Goal: Task Accomplishment & Management: Manage account settings

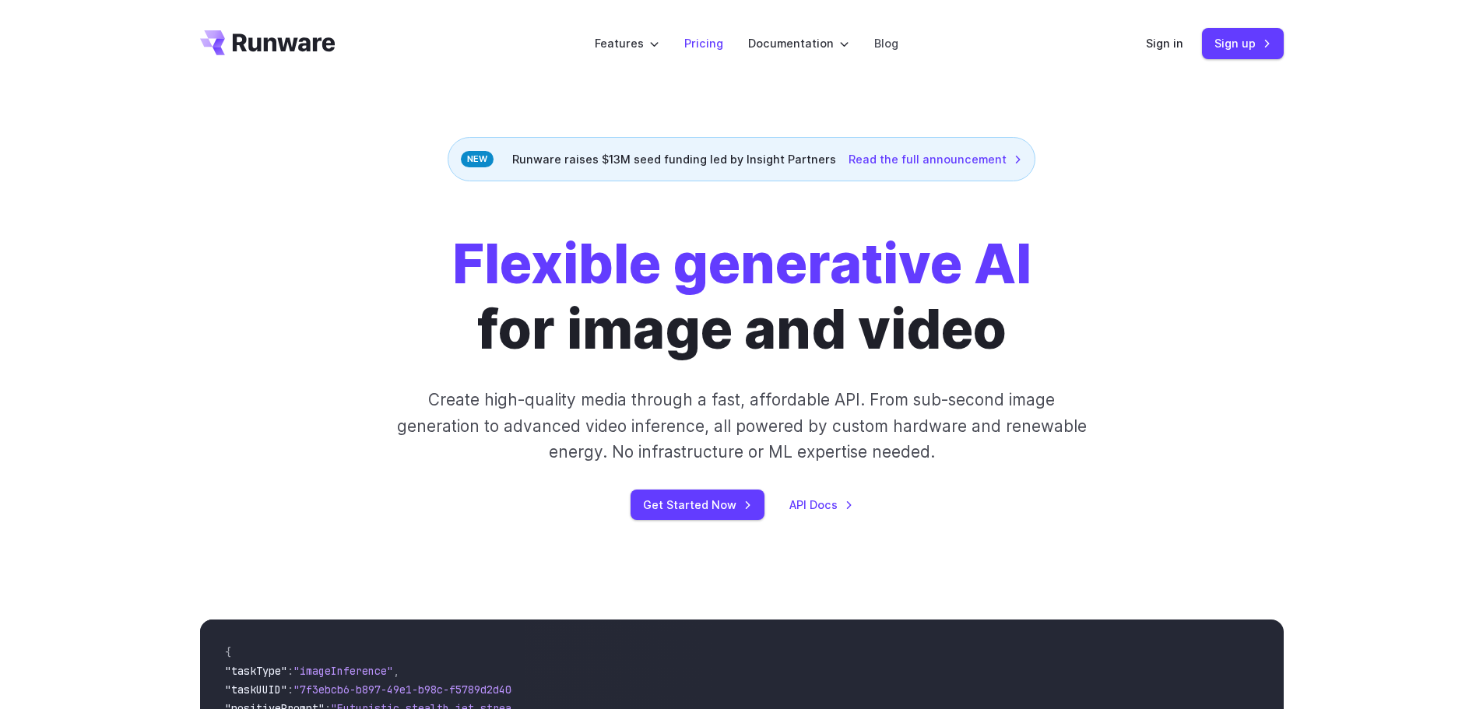
click at [711, 44] on link "Pricing" at bounding box center [703, 43] width 39 height 18
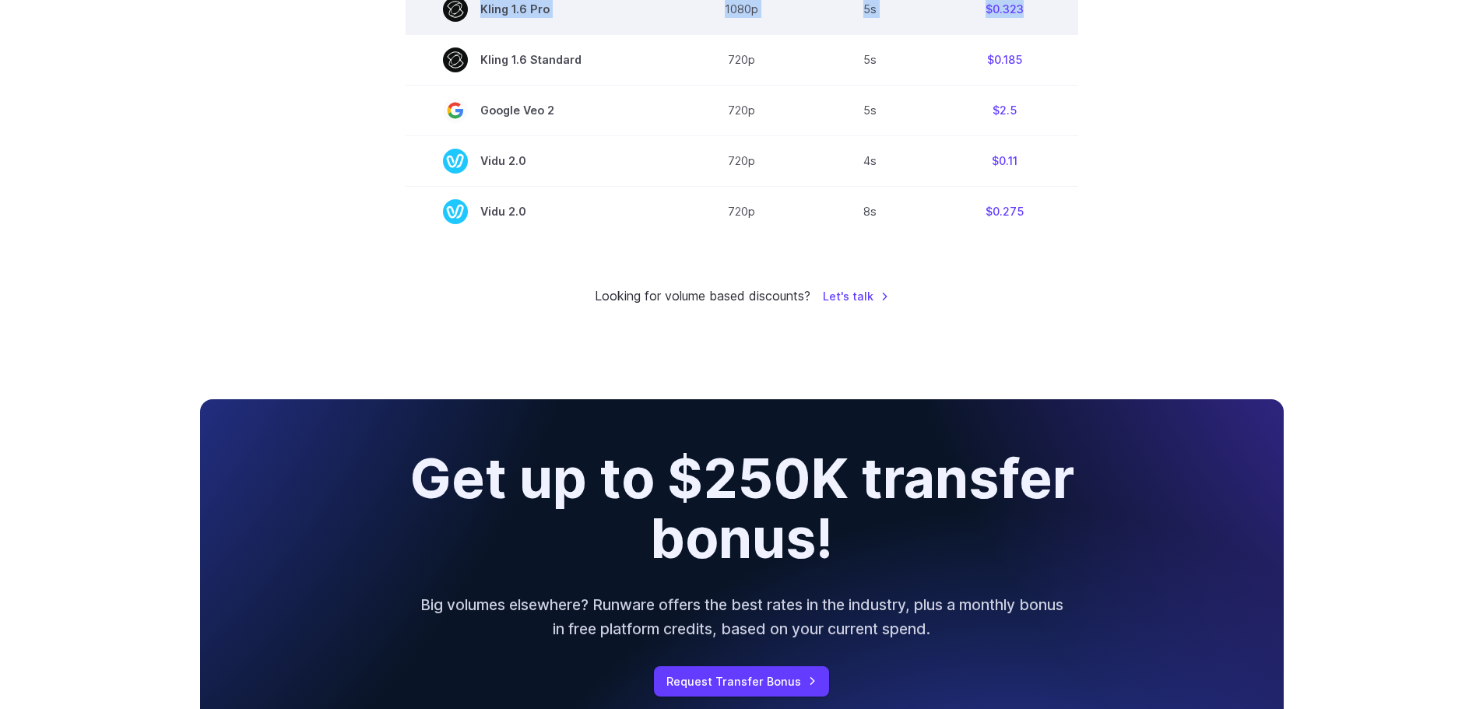
scroll to position [1191, 0]
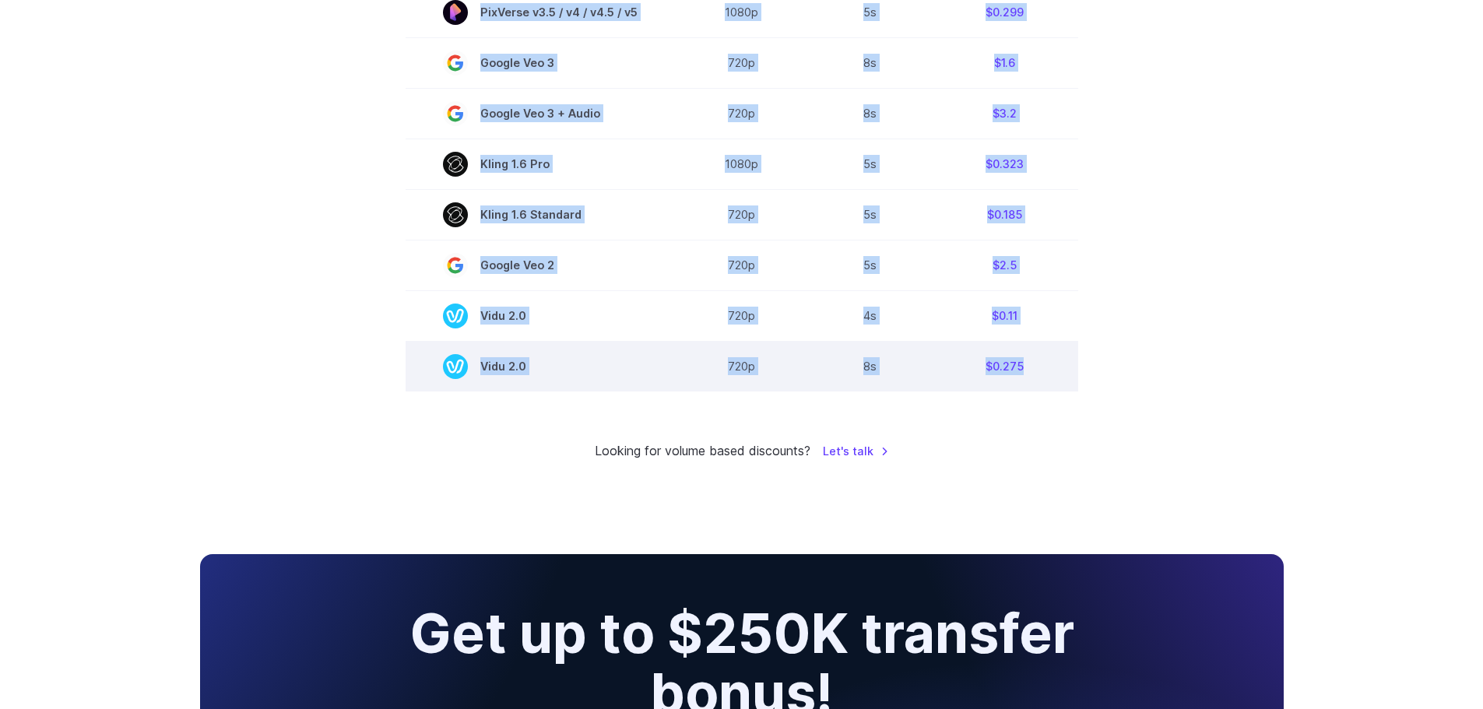
drag, startPoint x: 398, startPoint y: 244, endPoint x: 1059, endPoint y: 358, distance: 671.3
copy div "Model Resolution Duration Price / Video MiniMax Hailuo 02 768p 10s $0.56 MiniMa…"
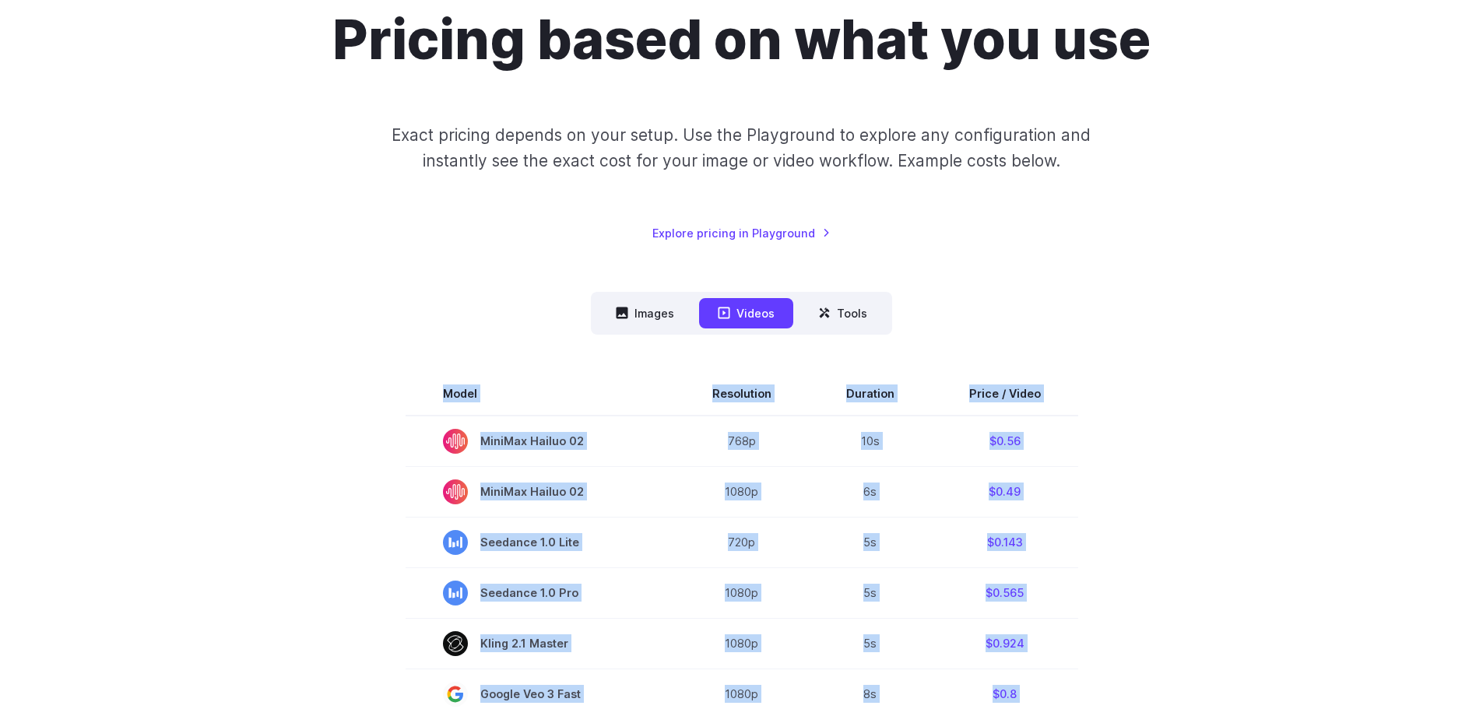
scroll to position [0, 0]
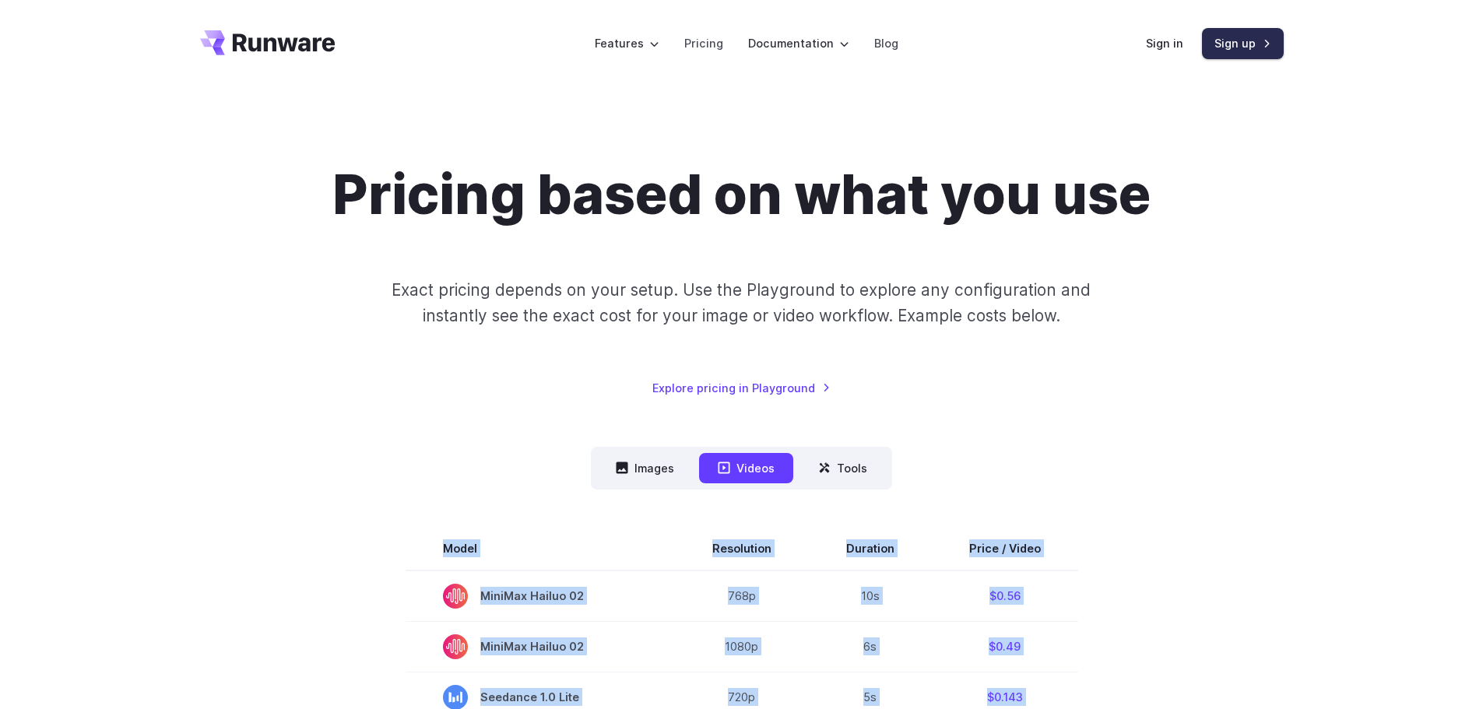
click at [1239, 51] on link "Sign up" at bounding box center [1243, 43] width 82 height 30
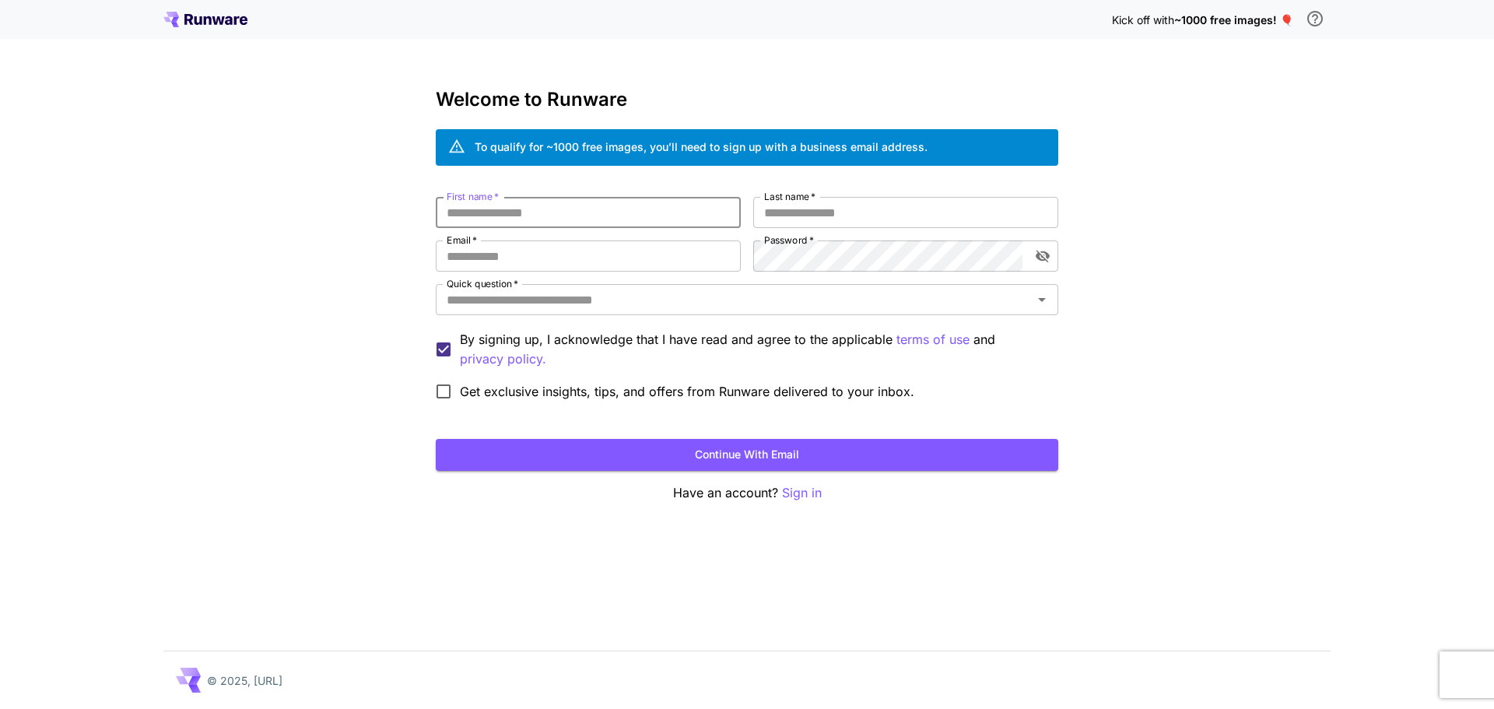
click at [570, 222] on input "First name   *" at bounding box center [588, 212] width 305 height 31
type input "*******"
type input "******"
type input "**********"
click at [504, 303] on input "Quick question   *" at bounding box center [735, 300] width 588 height 22
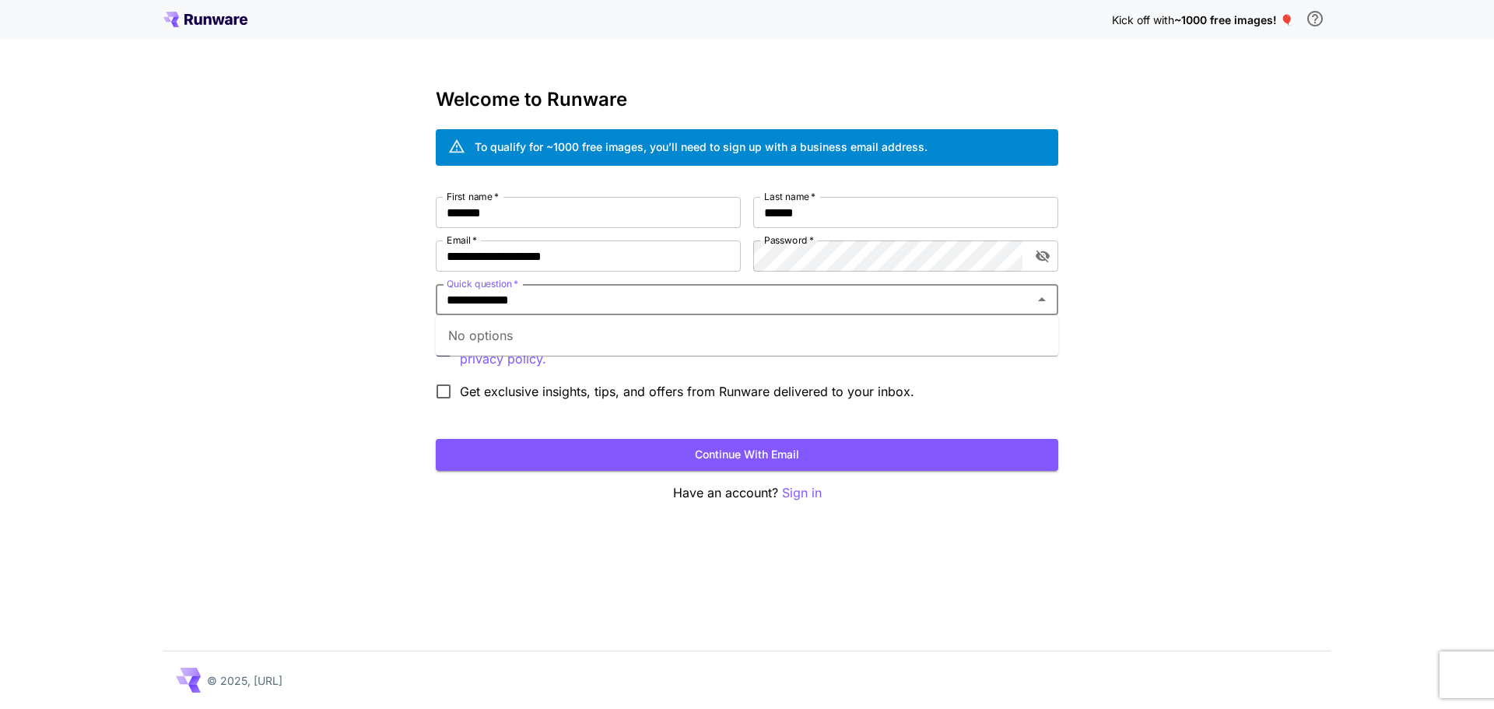
type input "**********"
click at [373, 300] on div "**********" at bounding box center [747, 354] width 1494 height 709
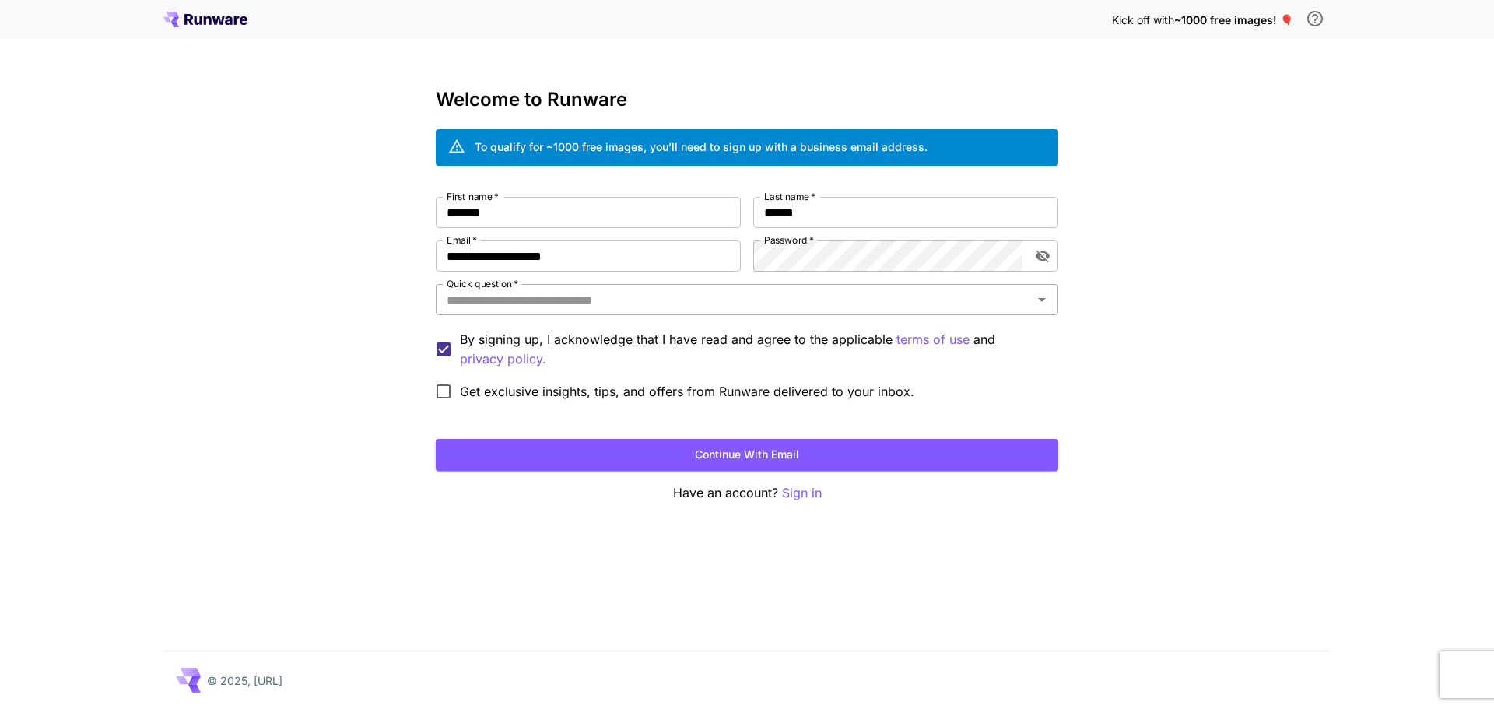
click at [471, 304] on input "Quick question   *" at bounding box center [735, 300] width 588 height 22
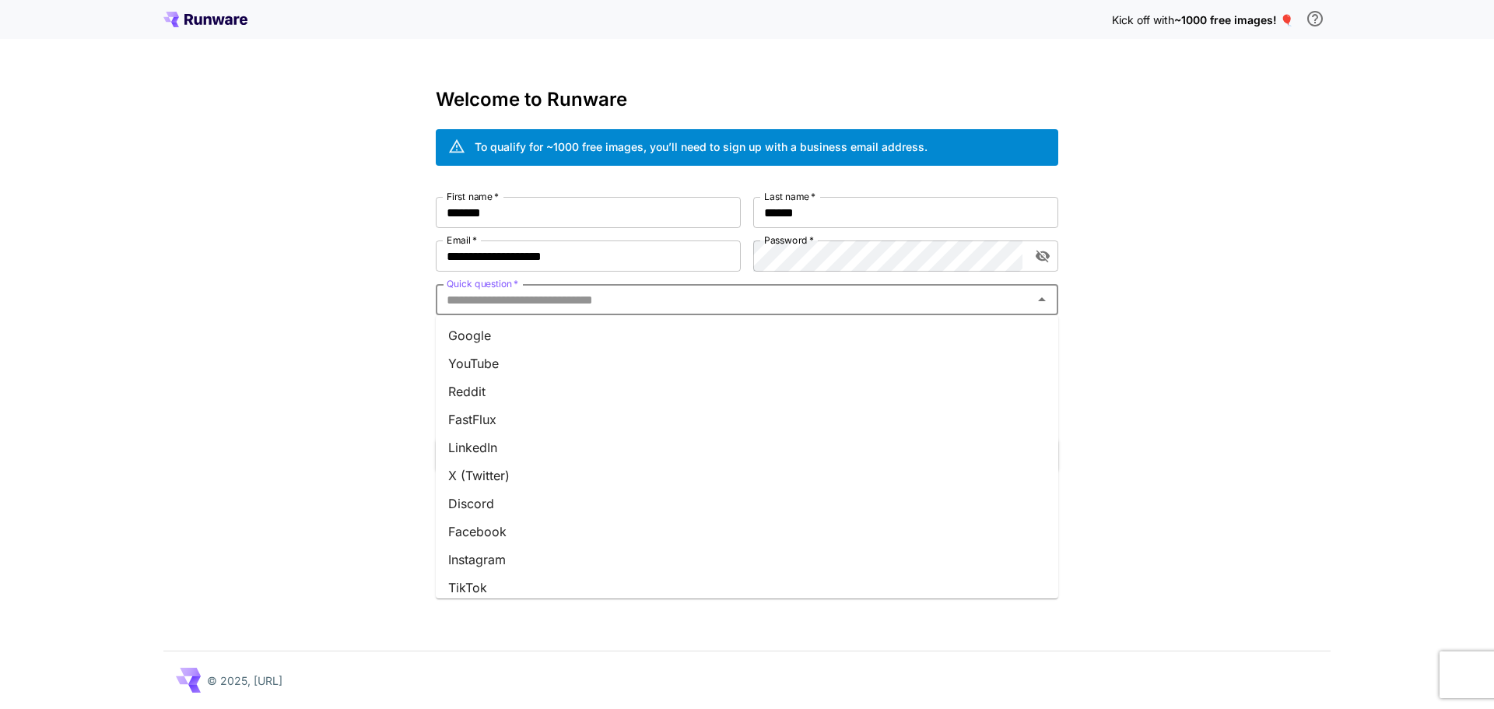
click at [505, 334] on li "Google" at bounding box center [747, 335] width 623 height 28
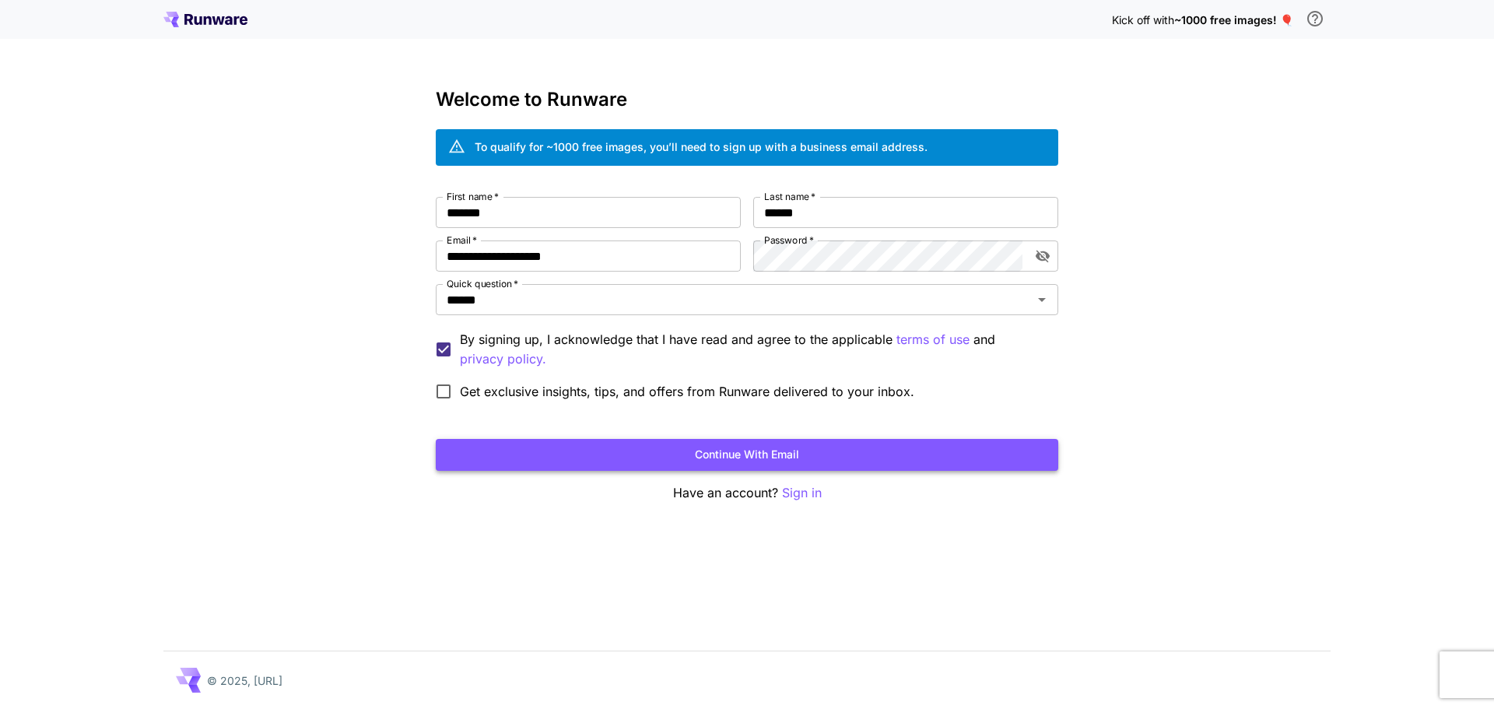
click at [716, 449] on button "Continue with email" at bounding box center [747, 455] width 623 height 32
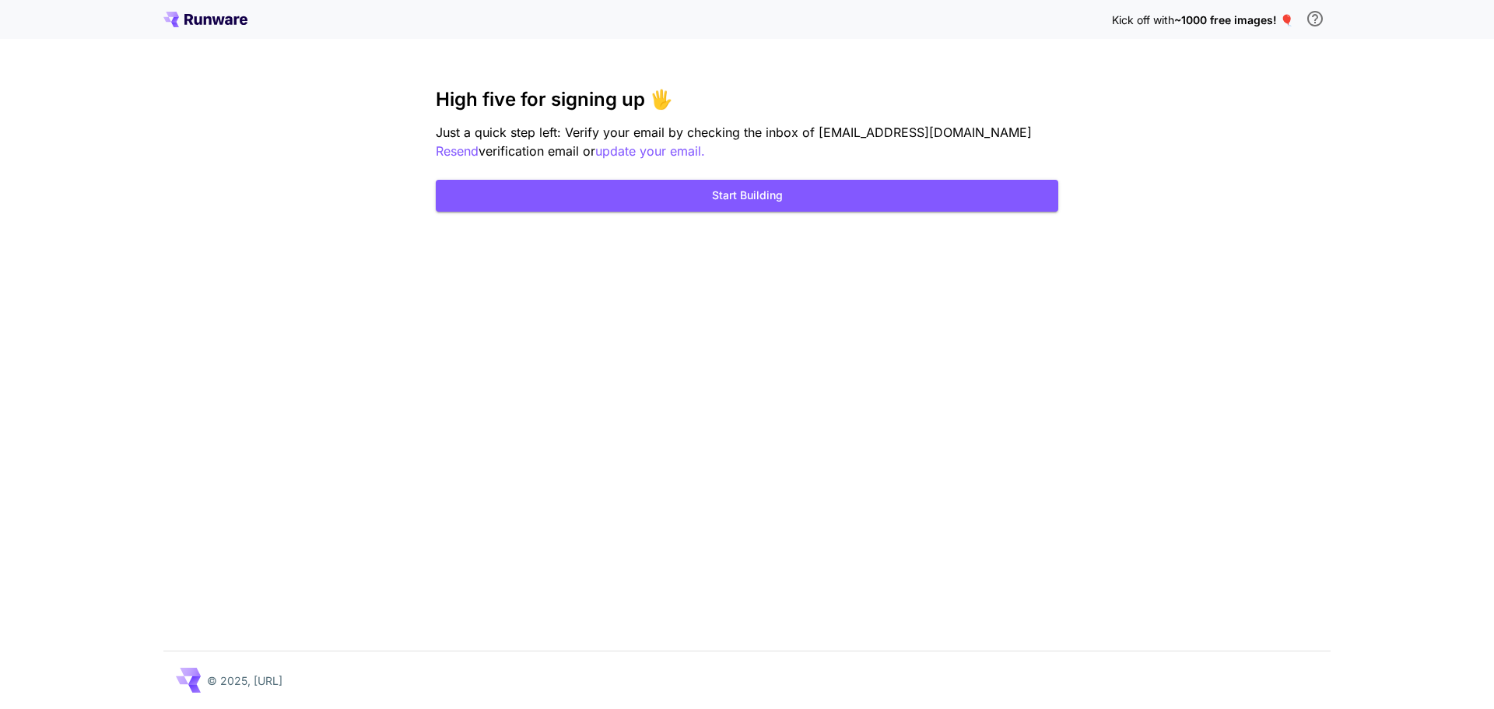
click at [194, 16] on icon at bounding box center [205, 20] width 84 height 16
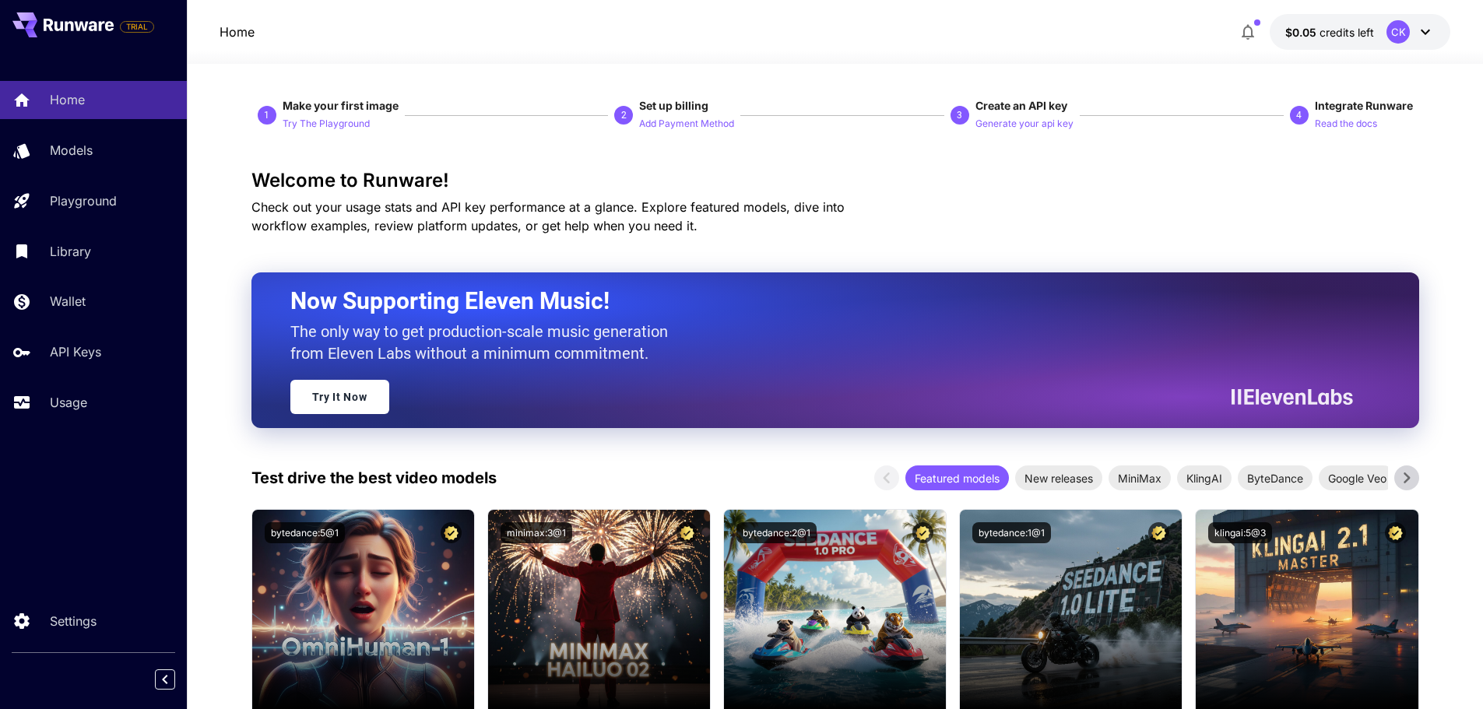
click at [1248, 34] on icon "button" at bounding box center [1247, 32] width 19 height 19
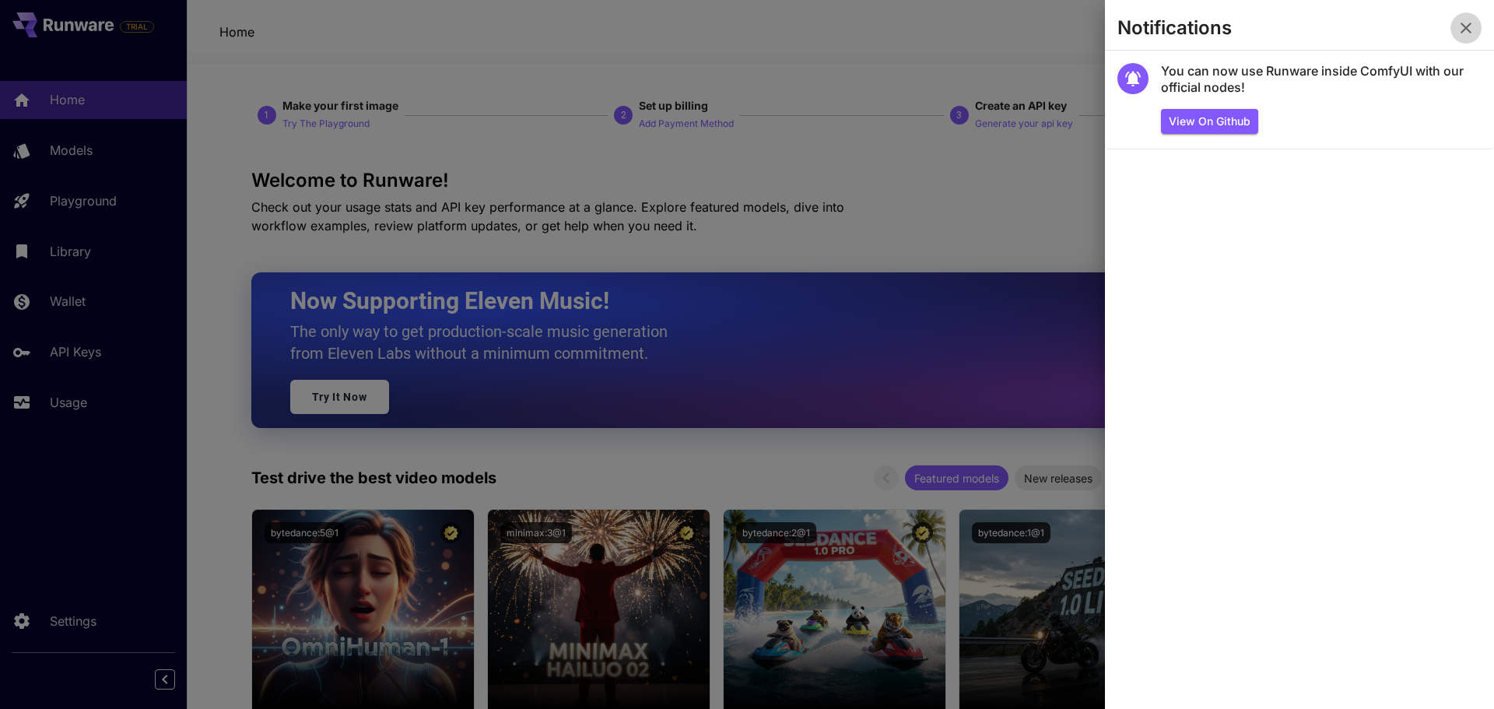
click at [1469, 29] on icon "button" at bounding box center [1466, 28] width 19 height 19
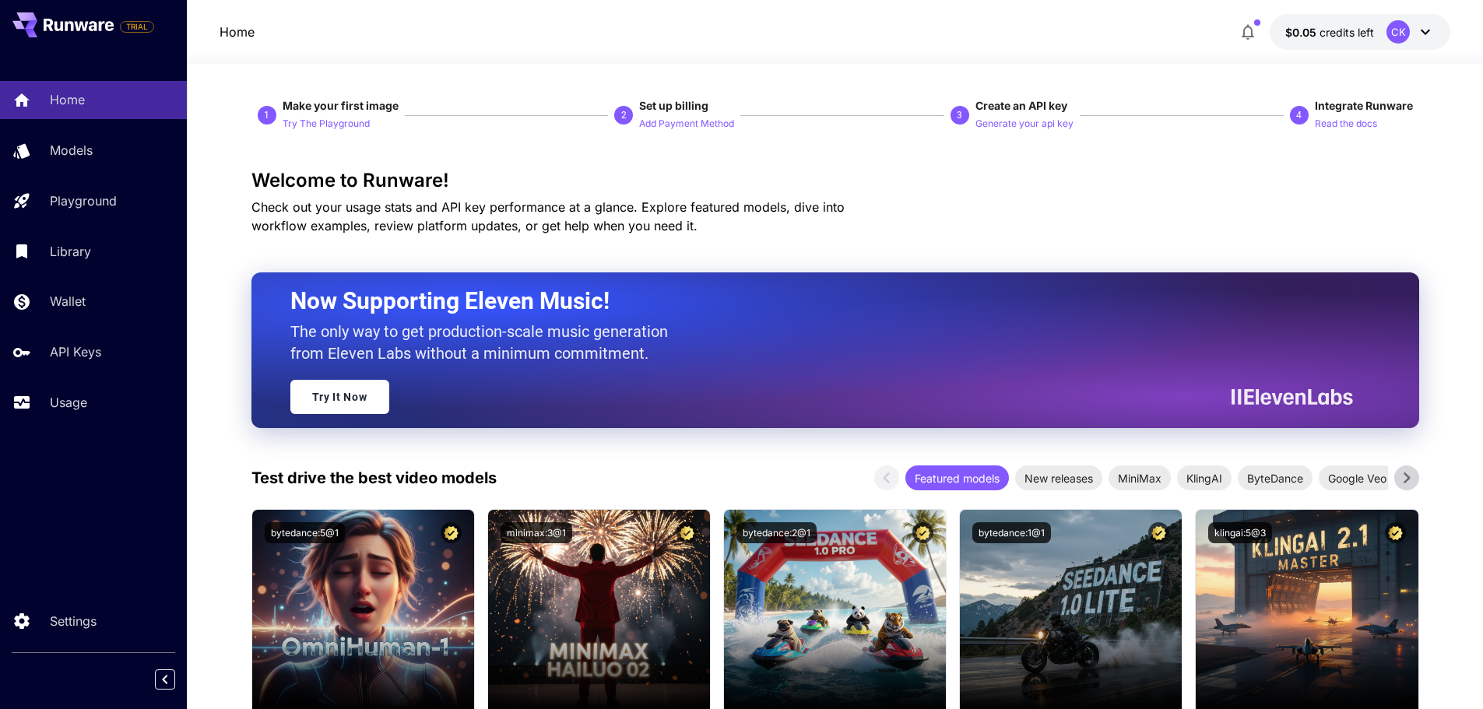
click at [1424, 28] on icon at bounding box center [1425, 32] width 19 height 19
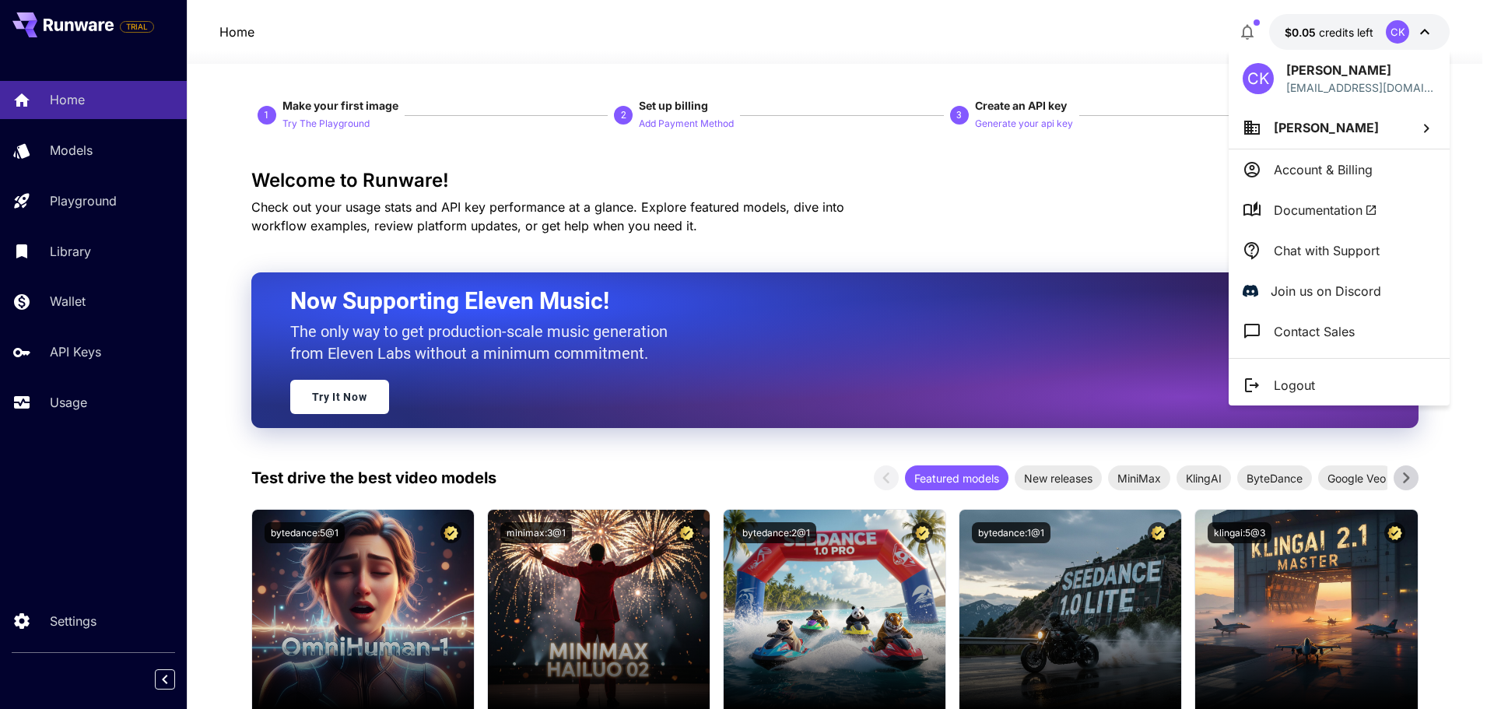
click at [1143, 31] on div at bounding box center [747, 354] width 1494 height 709
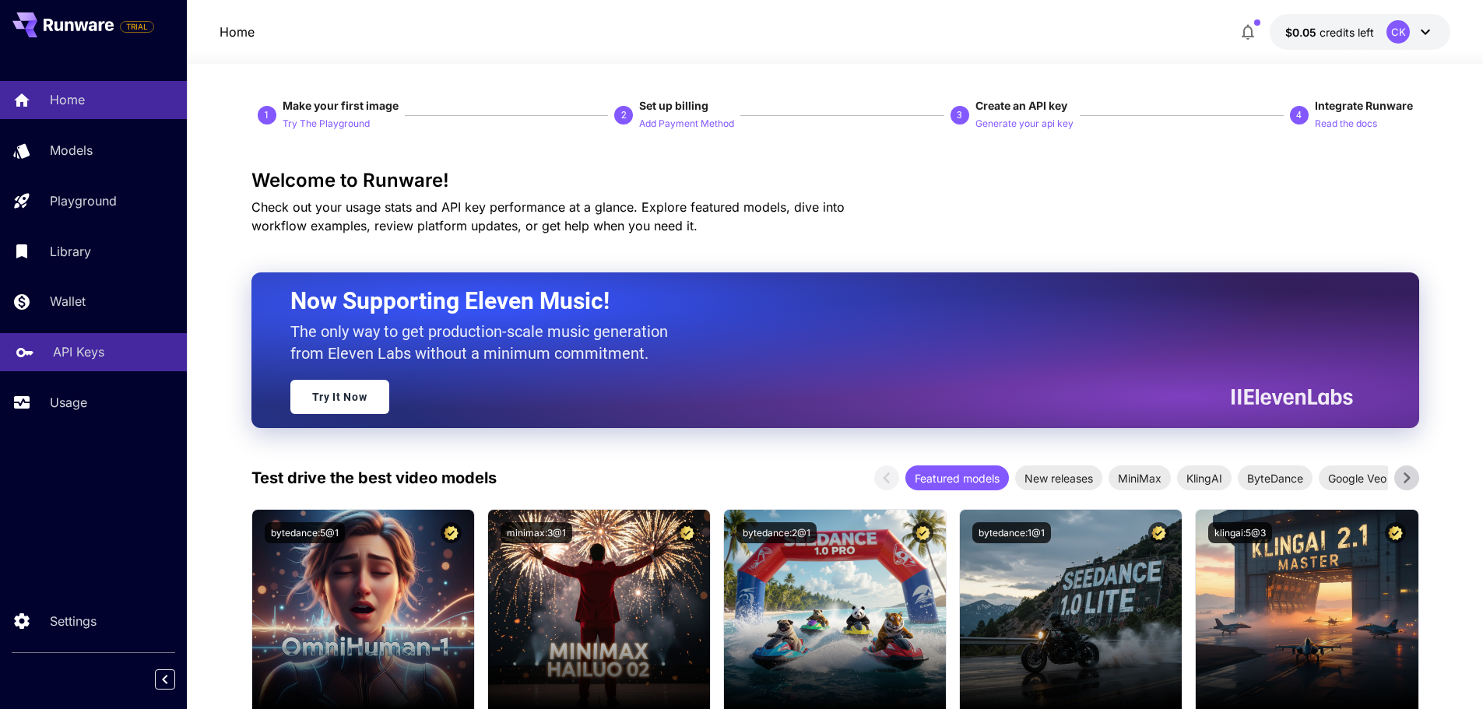
click at [90, 353] on p "API Keys" at bounding box center [78, 351] width 51 height 19
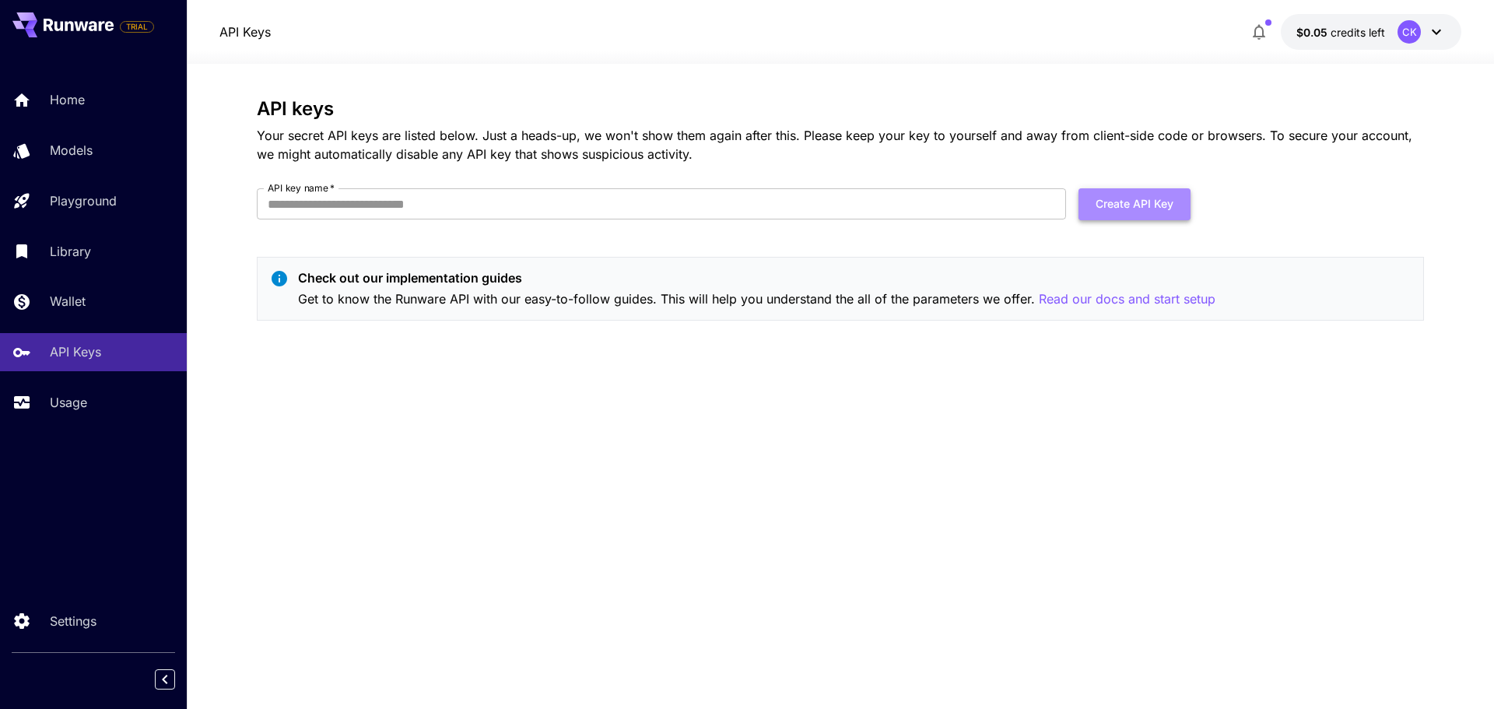
click at [1149, 200] on button "Create API Key" at bounding box center [1135, 204] width 112 height 32
click at [312, 212] on input "API key name   *" at bounding box center [661, 203] width 809 height 31
paste input "*******"
type input "*******"
click at [1159, 205] on button "Create API Key" at bounding box center [1135, 204] width 112 height 32
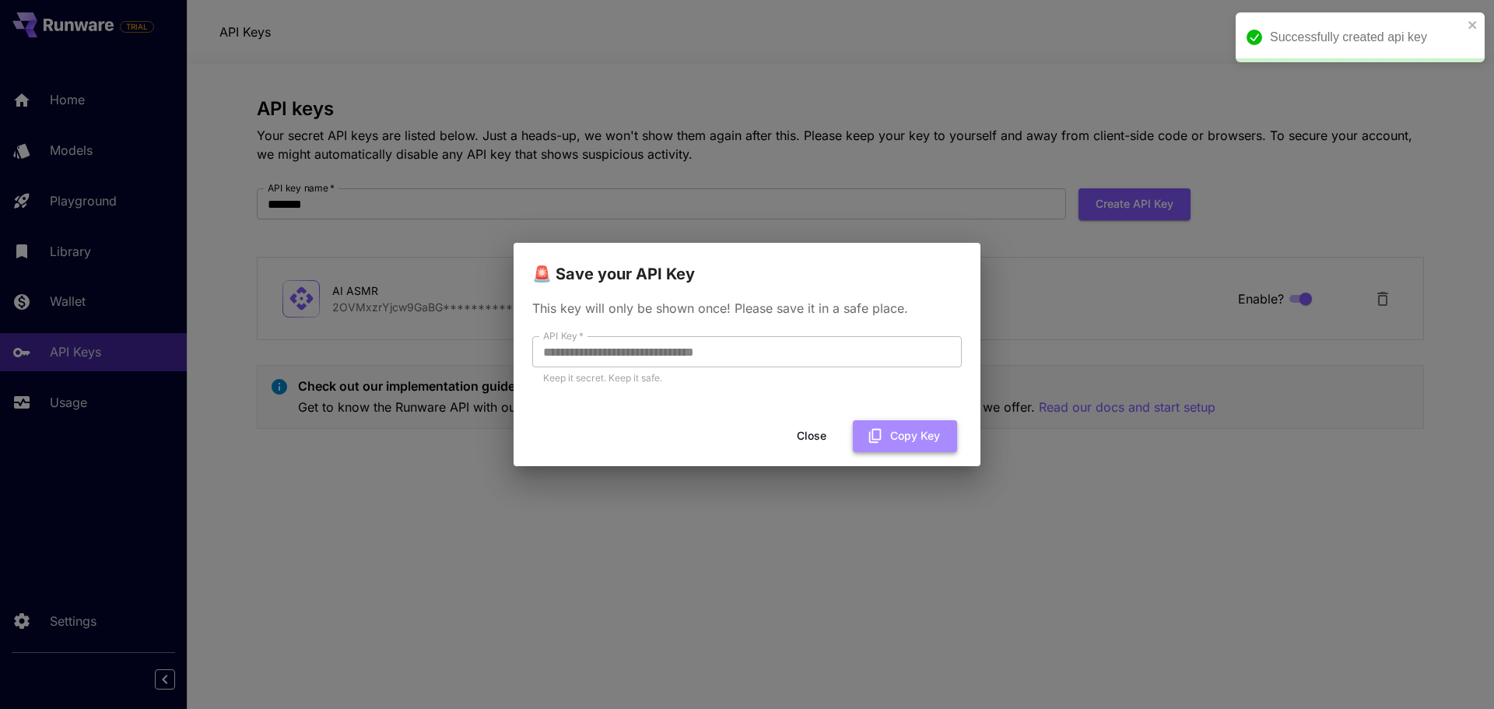
click at [922, 440] on button "Copy Key" at bounding box center [905, 436] width 104 height 32
click at [808, 436] on button "Close" at bounding box center [812, 436] width 70 height 32
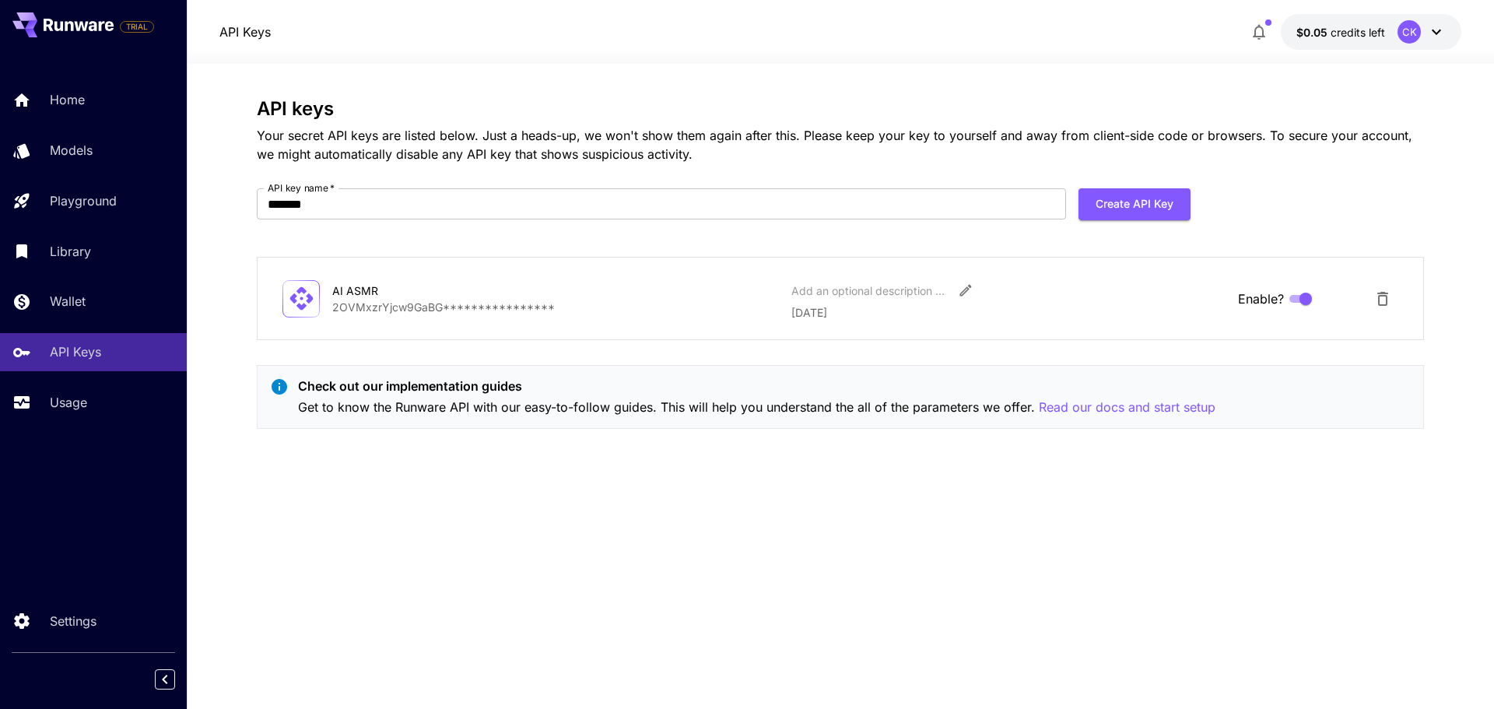
drag, startPoint x: 73, startPoint y: 104, endPoint x: 198, endPoint y: 156, distance: 135.3
click at [73, 104] on p "Home" at bounding box center [67, 99] width 35 height 19
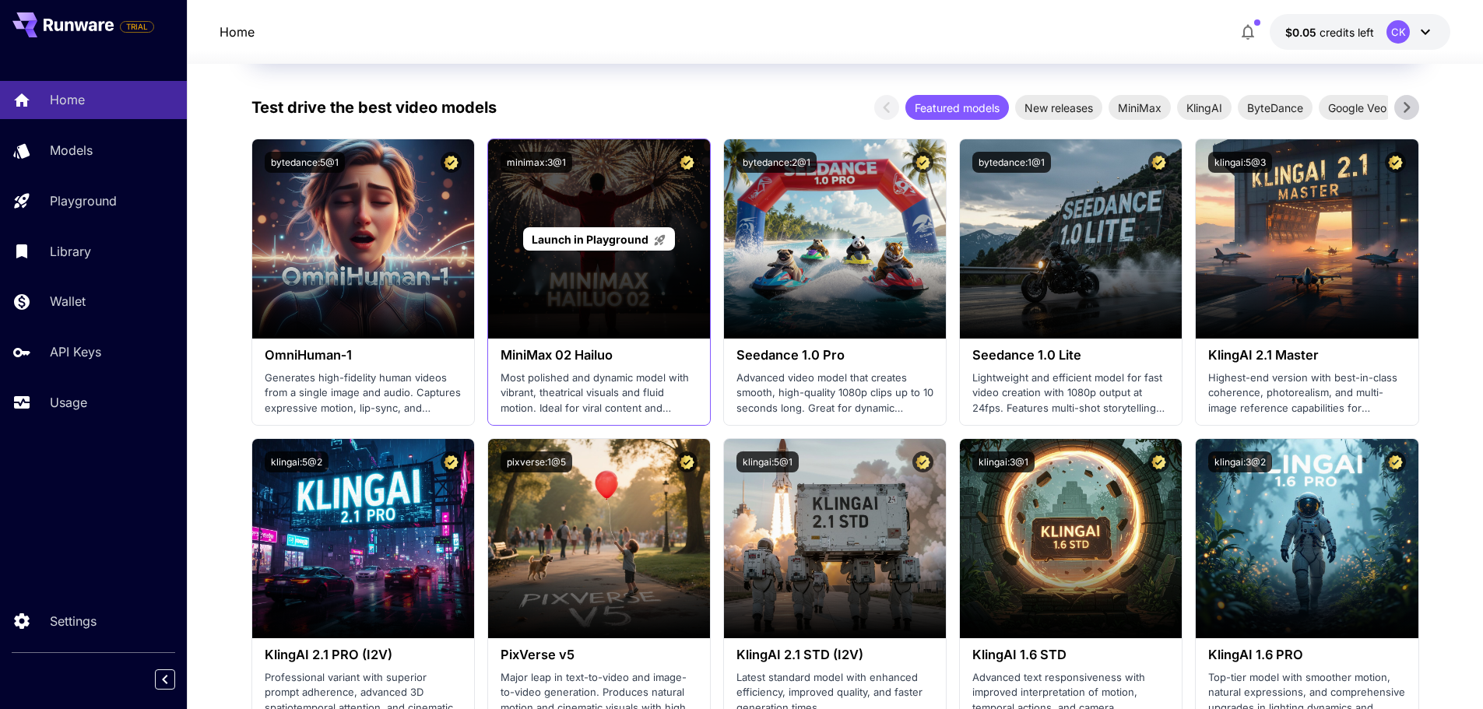
scroll to position [389, 0]
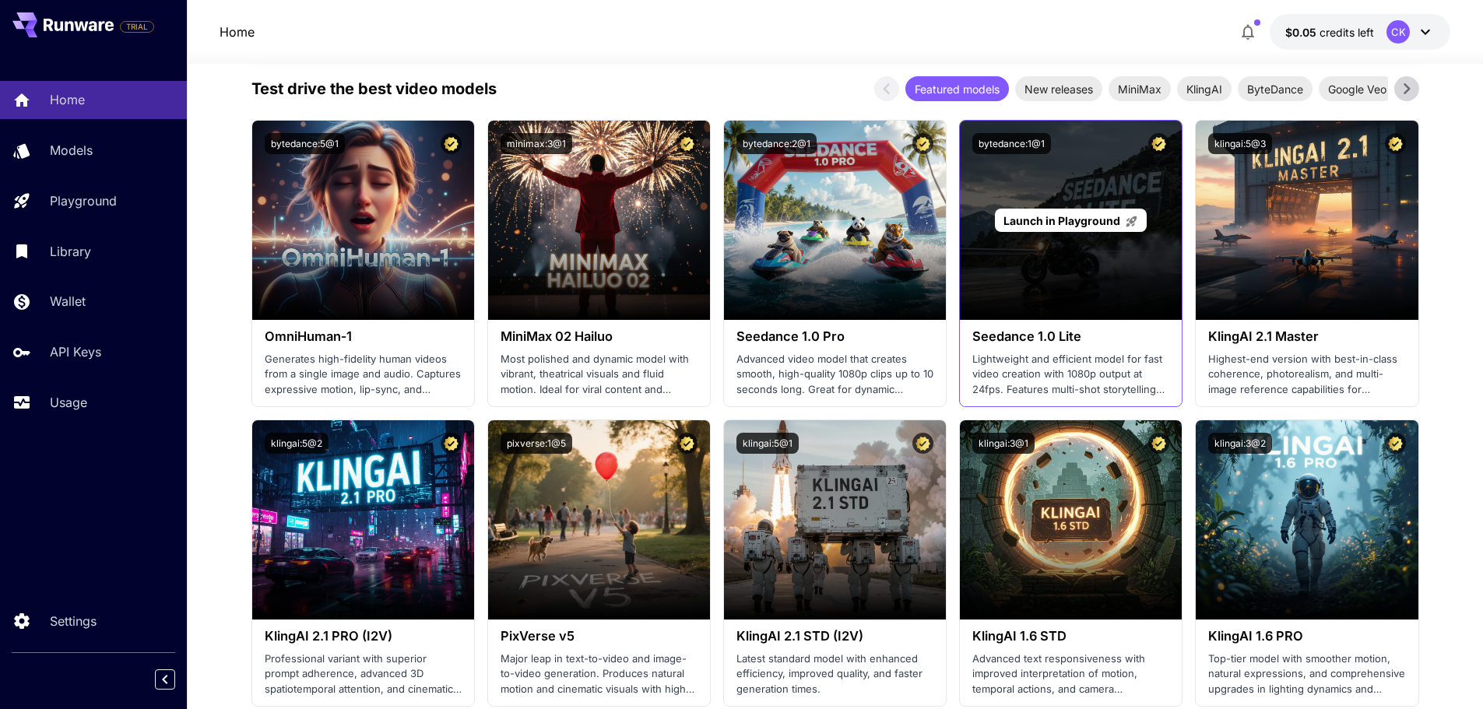
click at [1087, 258] on div "Launch in Playground" at bounding box center [1071, 220] width 222 height 199
click at [1077, 223] on span "Launch in Playground" at bounding box center [1061, 220] width 117 height 13
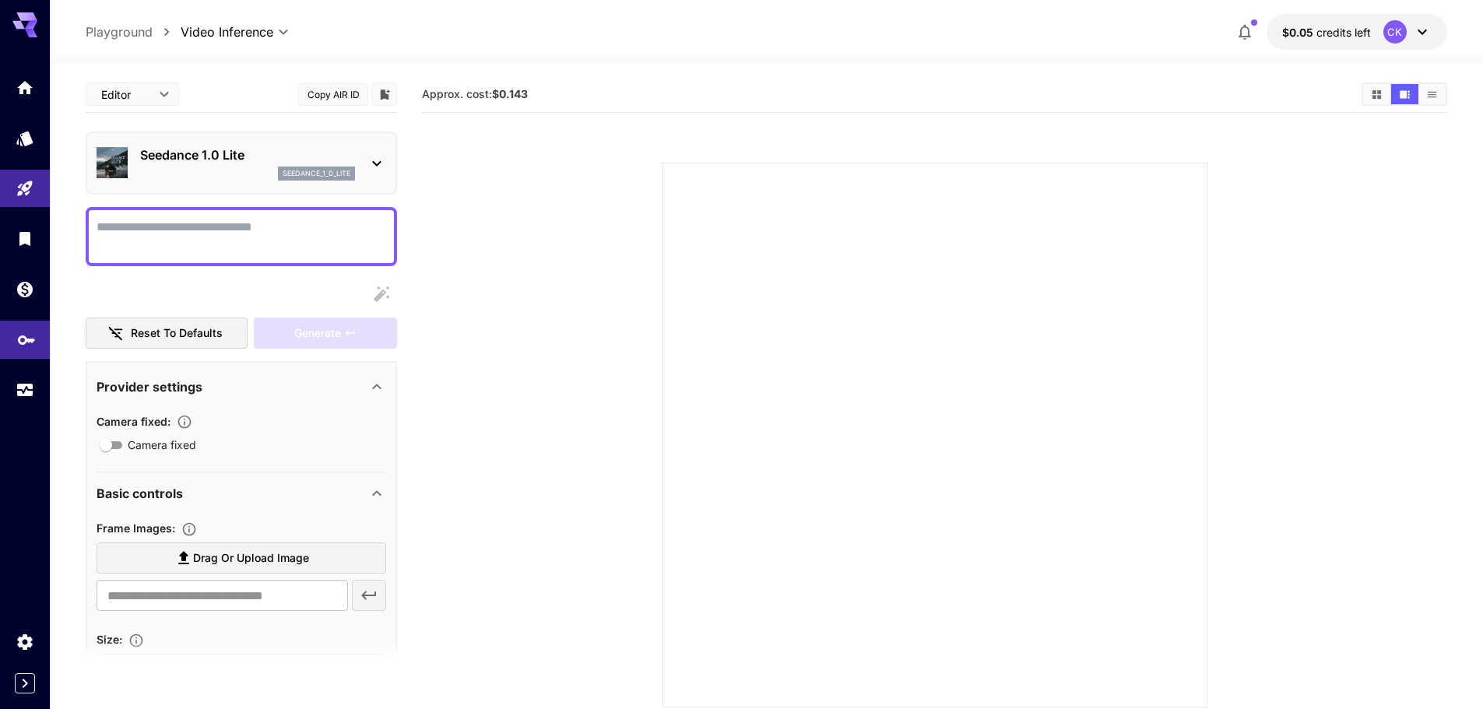
click at [26, 338] on icon "API Keys" at bounding box center [26, 334] width 17 height 9
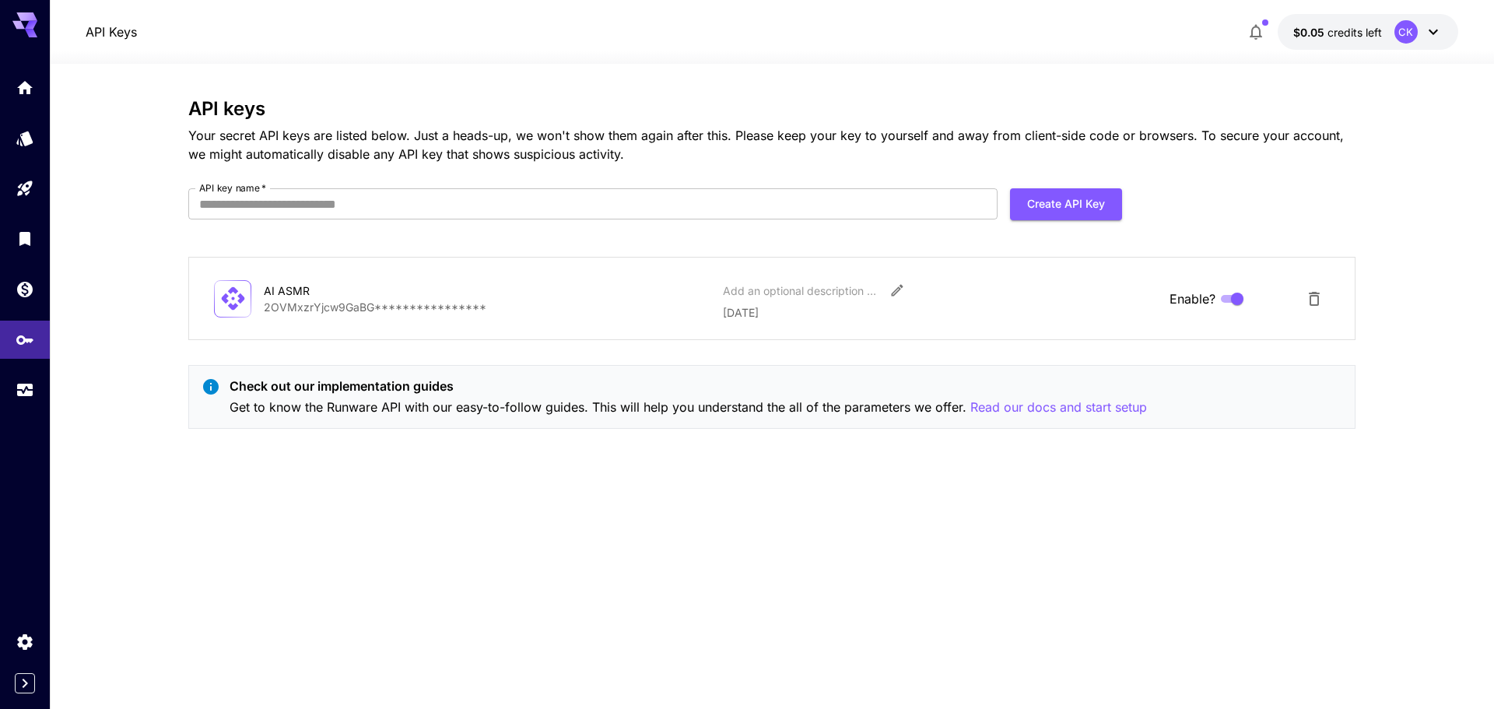
drag, startPoint x: 30, startPoint y: 93, endPoint x: 146, endPoint y: 144, distance: 126.1
click at [30, 93] on icon "Home" at bounding box center [25, 83] width 19 height 19
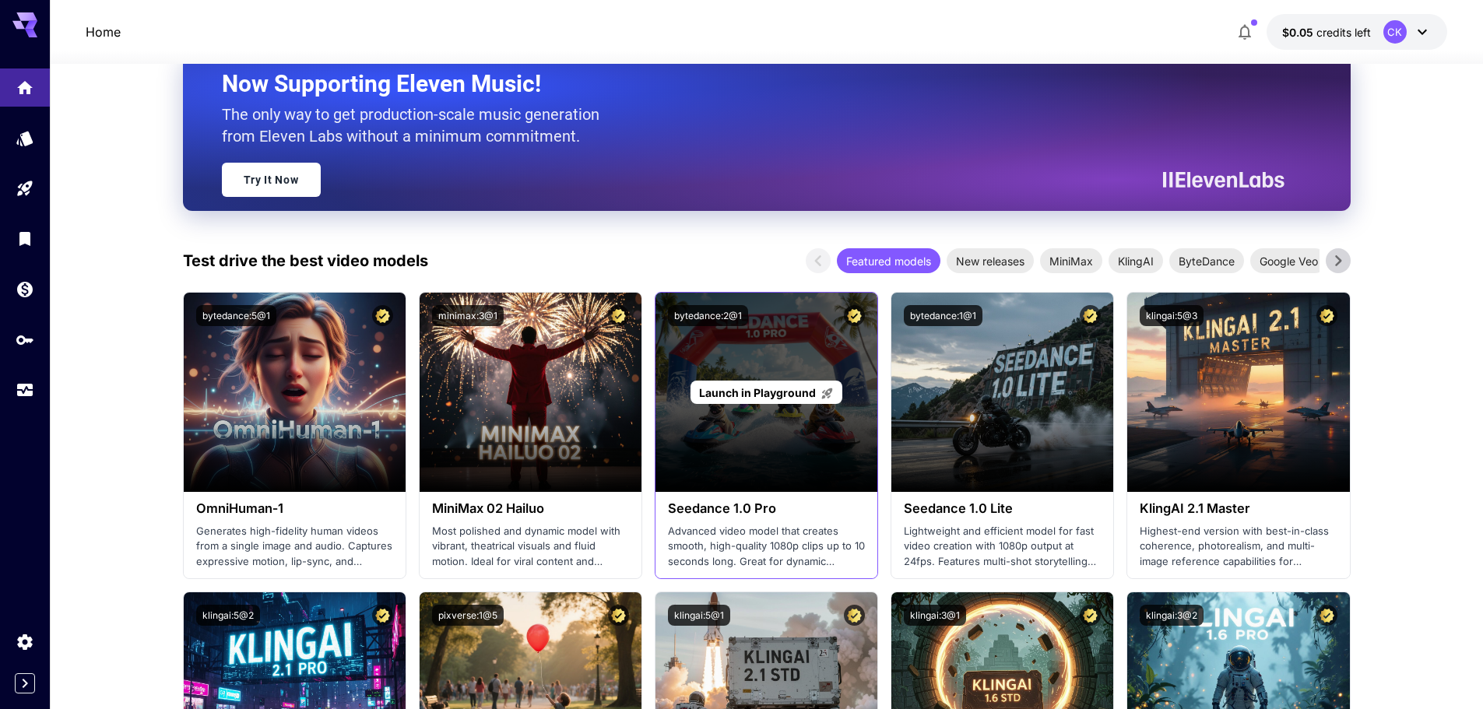
scroll to position [233, 0]
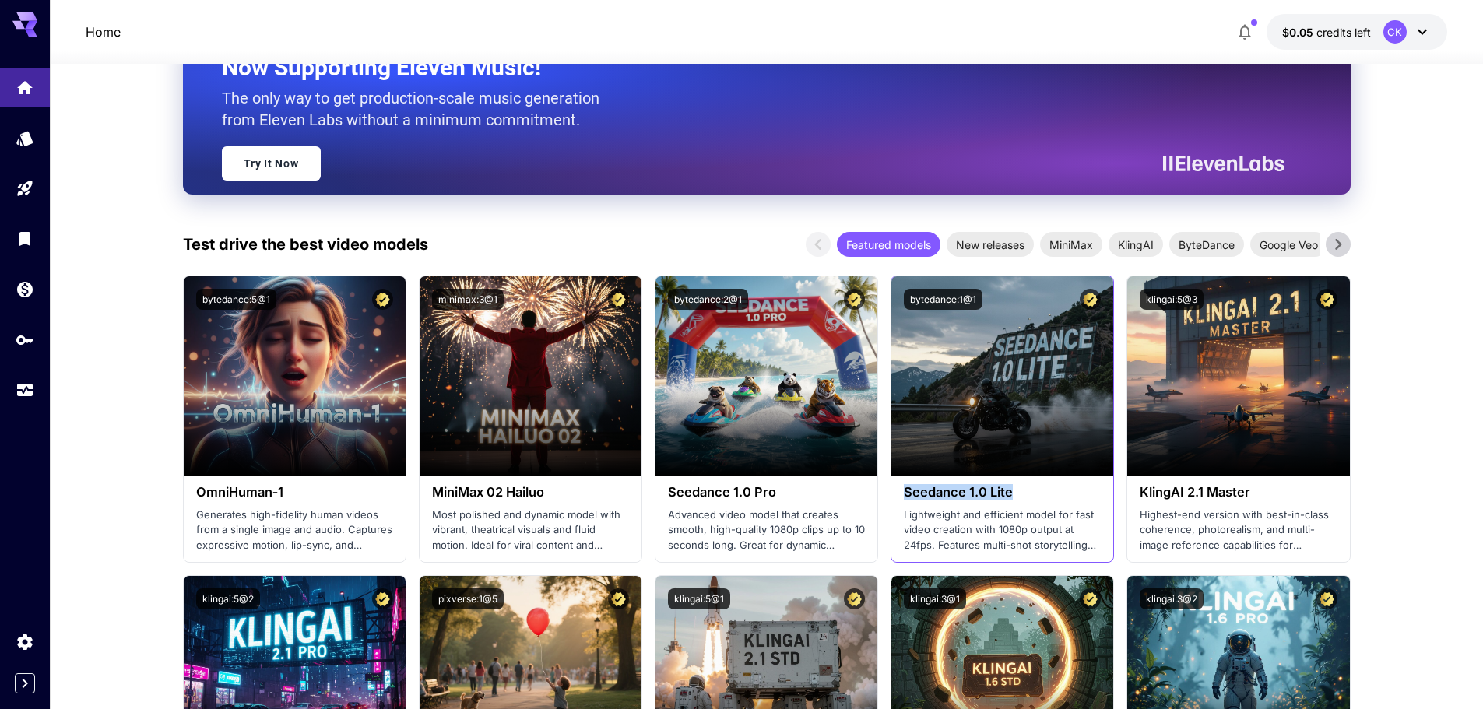
drag, startPoint x: 1015, startPoint y: 493, endPoint x: 906, endPoint y: 500, distance: 109.2
click at [906, 500] on h3 "Seedance 1.0 Lite" at bounding box center [1002, 492] width 197 height 15
copy h3 "Seedance 1.0 Lite"
click at [21, 342] on icon "API Keys" at bounding box center [26, 335] width 19 height 19
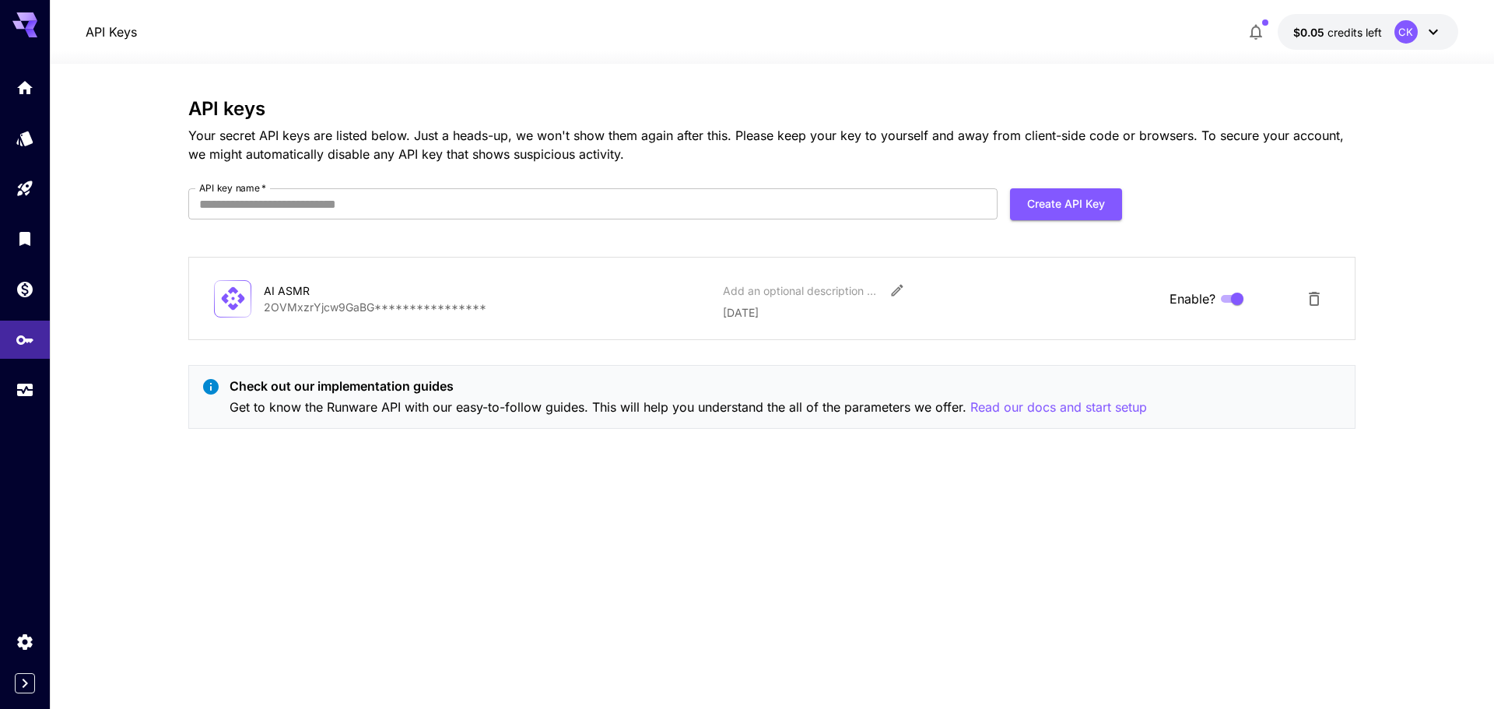
click at [323, 308] on p "**********" at bounding box center [487, 307] width 447 height 16
click at [420, 300] on p "**********" at bounding box center [487, 307] width 447 height 16
click at [786, 312] on p "21 September, 2025" at bounding box center [940, 312] width 434 height 16
click at [893, 290] on icon "Edit" at bounding box center [898, 291] width 16 height 16
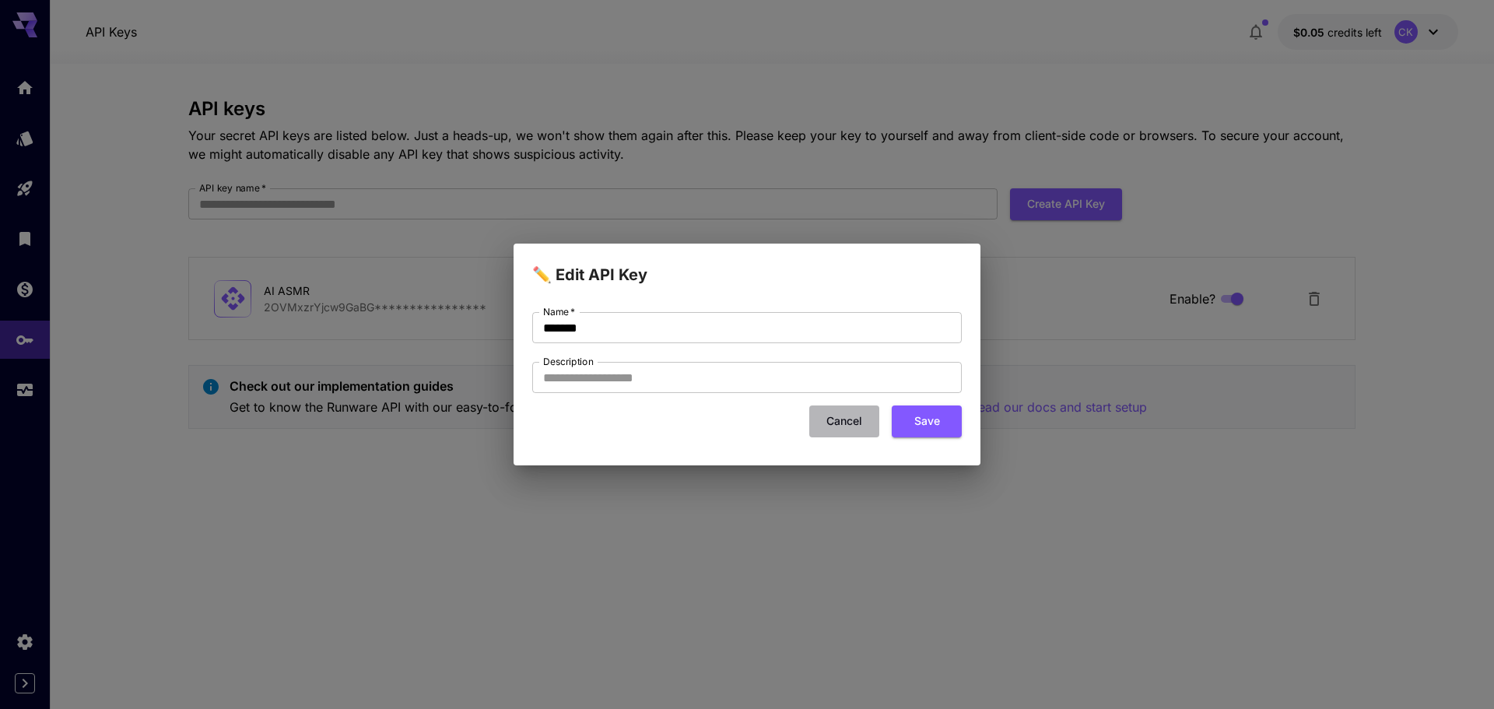
click at [840, 426] on button "Cancel" at bounding box center [844, 422] width 70 height 32
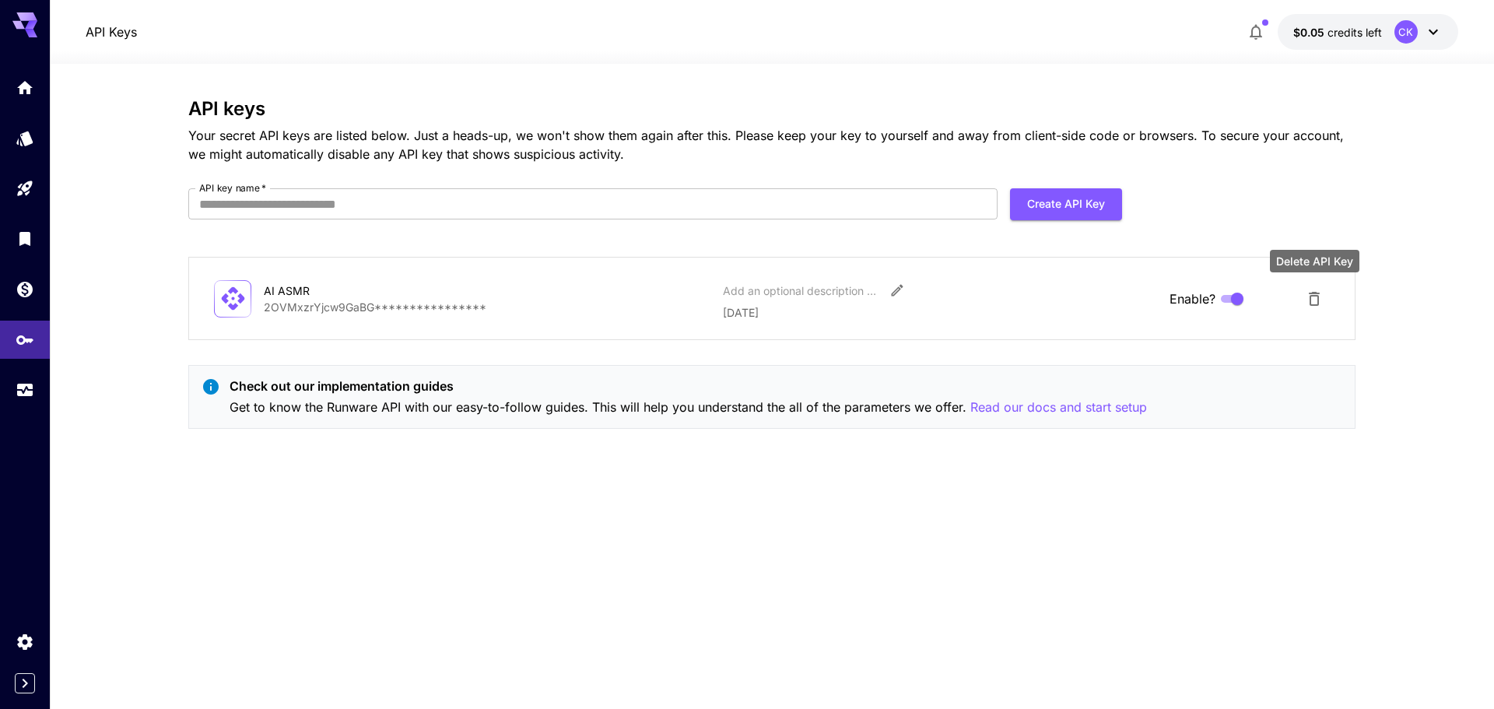
click at [1316, 300] on icon "Delete API Key" at bounding box center [1314, 299] width 19 height 19
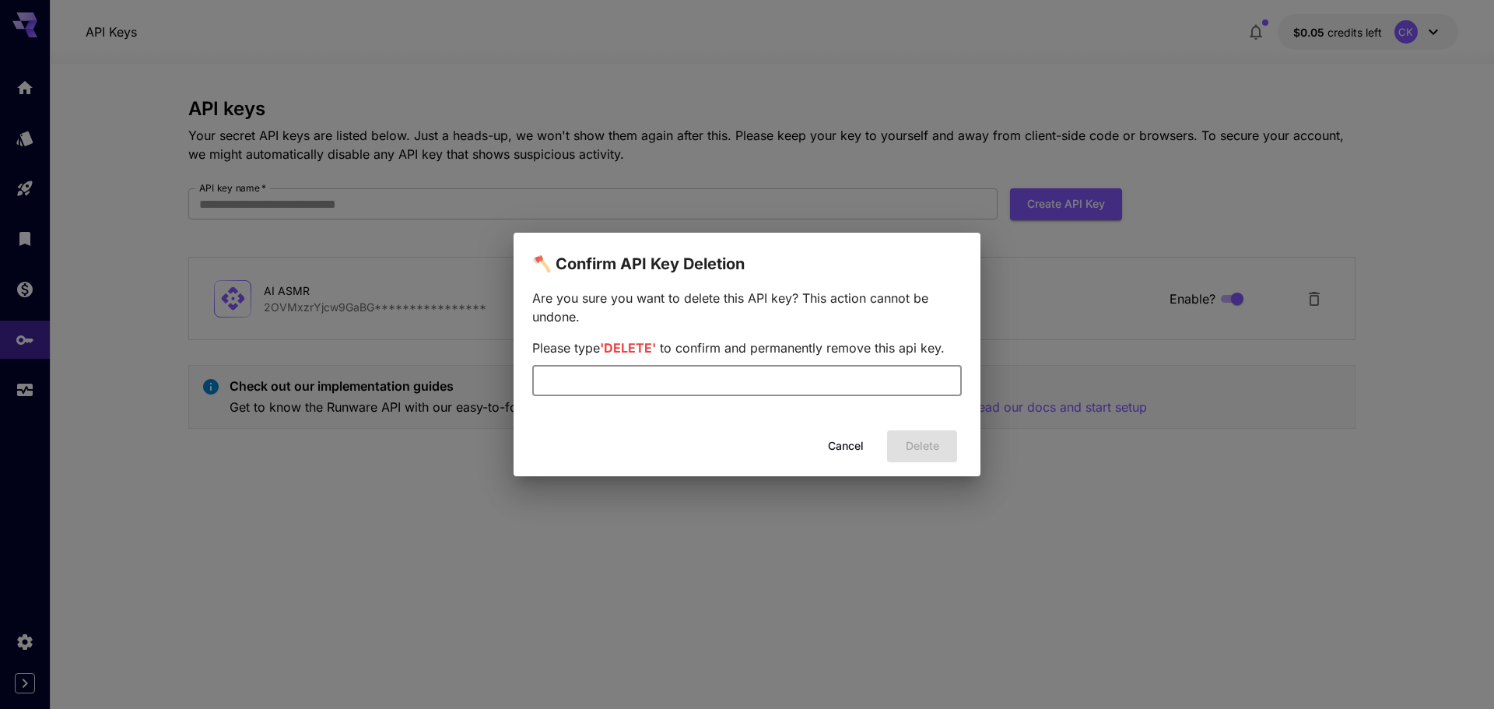
click at [786, 374] on input "text" at bounding box center [747, 380] width 430 height 31
click at [713, 387] on input "******" at bounding box center [747, 380] width 430 height 31
drag, startPoint x: 598, startPoint y: 385, endPoint x: 528, endPoint y: 384, distance: 69.3
click at [528, 384] on div "Are you sure you want to delete this API key? This action cannot be undone. Ple…" at bounding box center [747, 350] width 467 height 148
drag, startPoint x: 604, startPoint y: 346, endPoint x: 659, endPoint y: 345, distance: 55.3
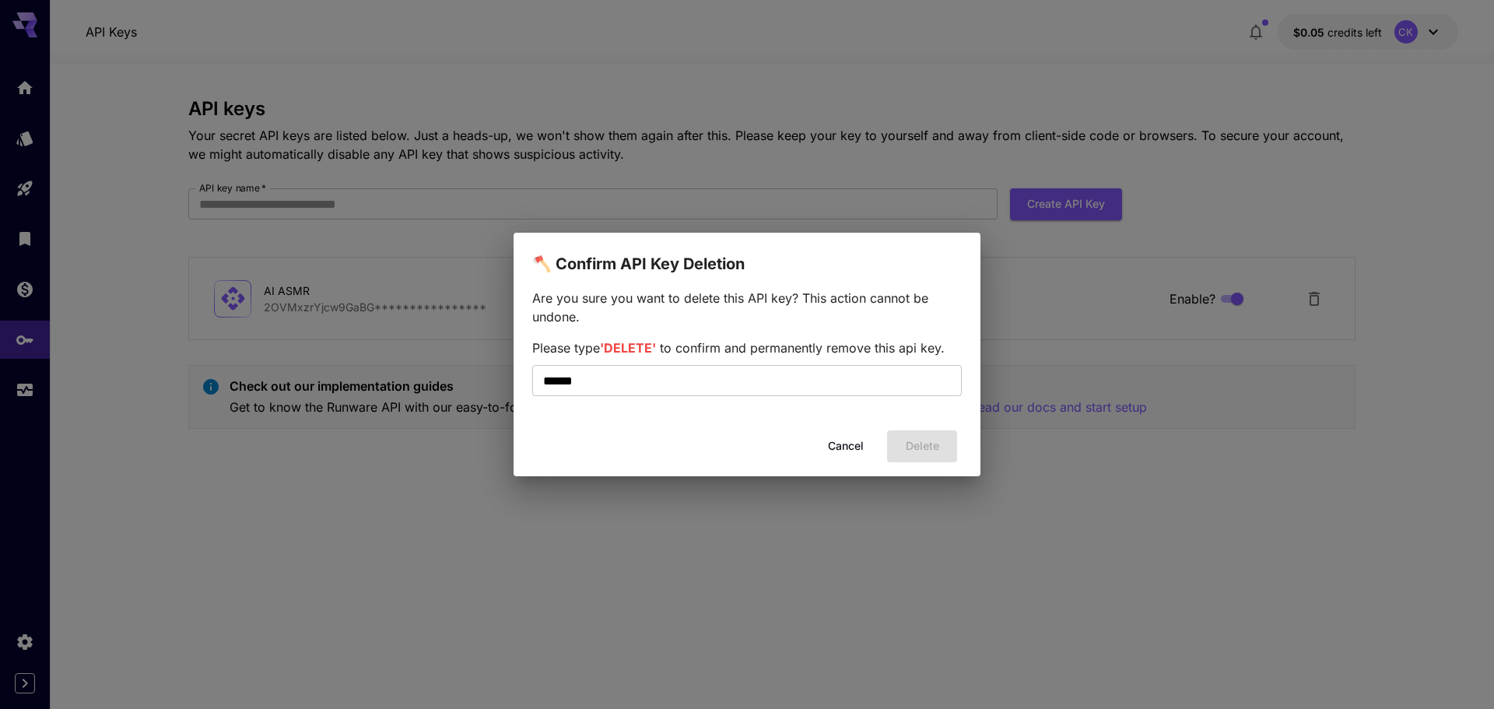
click at [659, 345] on span "Please type 'DELETE' to confirm and permanently remove this api key." at bounding box center [738, 348] width 413 height 16
copy span "'DELETE'"
drag, startPoint x: 597, startPoint y: 389, endPoint x: 533, endPoint y: 389, distance: 63.8
click at [533, 389] on input "******" at bounding box center [747, 380] width 430 height 31
paste input "**"
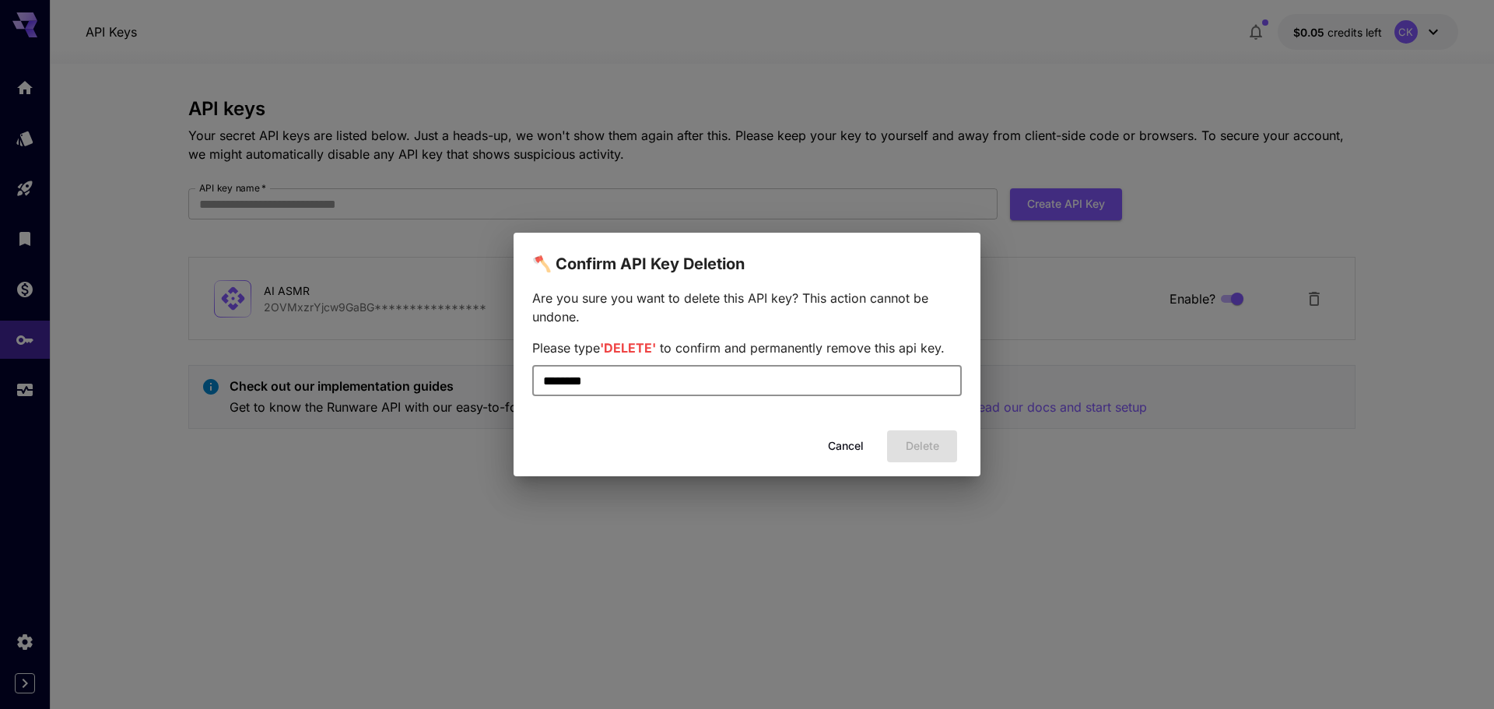
type input "********"
click at [813, 400] on div "Are you sure you want to delete this API key? This action cannot be undone. Ple…" at bounding box center [747, 349] width 430 height 120
click at [922, 451] on div "Cancel Delete" at bounding box center [747, 446] width 467 height 44
click at [1093, 310] on div "🪓 Confirm API Key Deletion Are you sure you want to delete this API key? This a…" at bounding box center [747, 354] width 1494 height 709
click at [844, 443] on button "Cancel" at bounding box center [846, 446] width 70 height 32
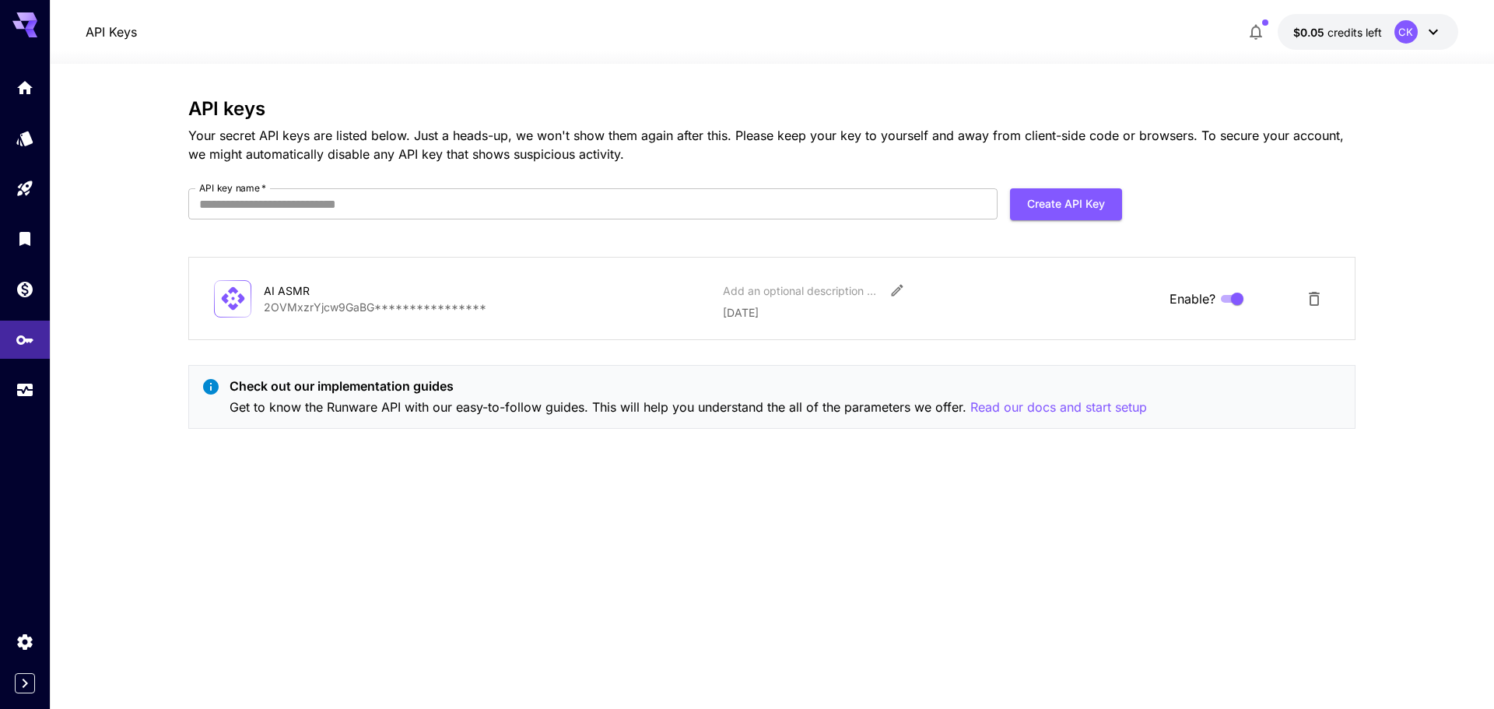
click at [472, 307] on p "**********" at bounding box center [487, 307] width 447 height 16
click at [237, 303] on icon at bounding box center [232, 298] width 27 height 27
click at [1322, 300] on icon "Delete API Key" at bounding box center [1314, 299] width 19 height 19
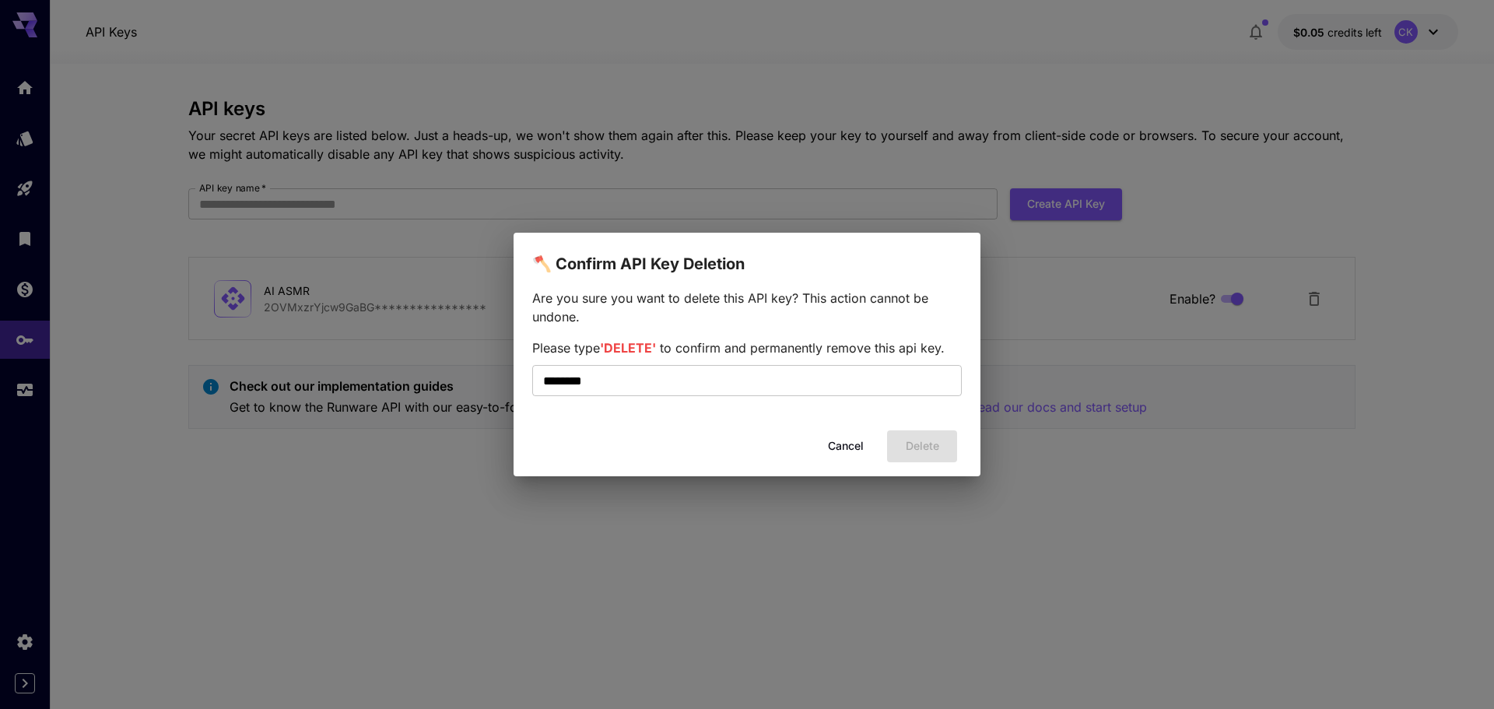
click at [929, 448] on div "Cancel Delete" at bounding box center [747, 446] width 467 height 44
click at [637, 347] on span "'DELETE'" at bounding box center [628, 348] width 56 height 16
drag, startPoint x: 592, startPoint y: 379, endPoint x: 549, endPoint y: 382, distance: 42.9
click at [549, 382] on input "********" at bounding box center [747, 380] width 430 height 31
click at [737, 455] on div "Cancel Delete" at bounding box center [747, 446] width 467 height 44
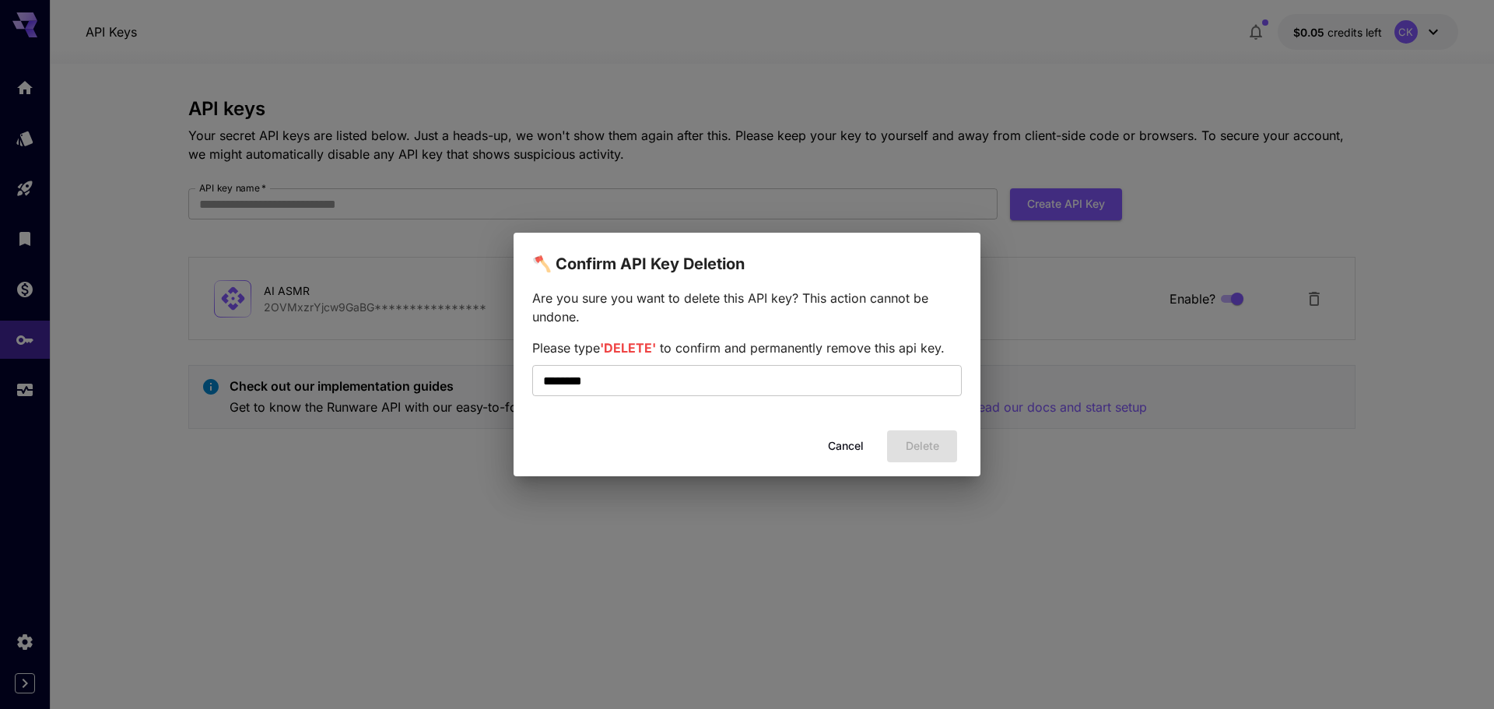
click at [915, 450] on div "Cancel Delete" at bounding box center [747, 446] width 467 height 44
click at [632, 315] on p "Are you sure you want to delete this API key? This action cannot be undone." at bounding box center [747, 307] width 430 height 37
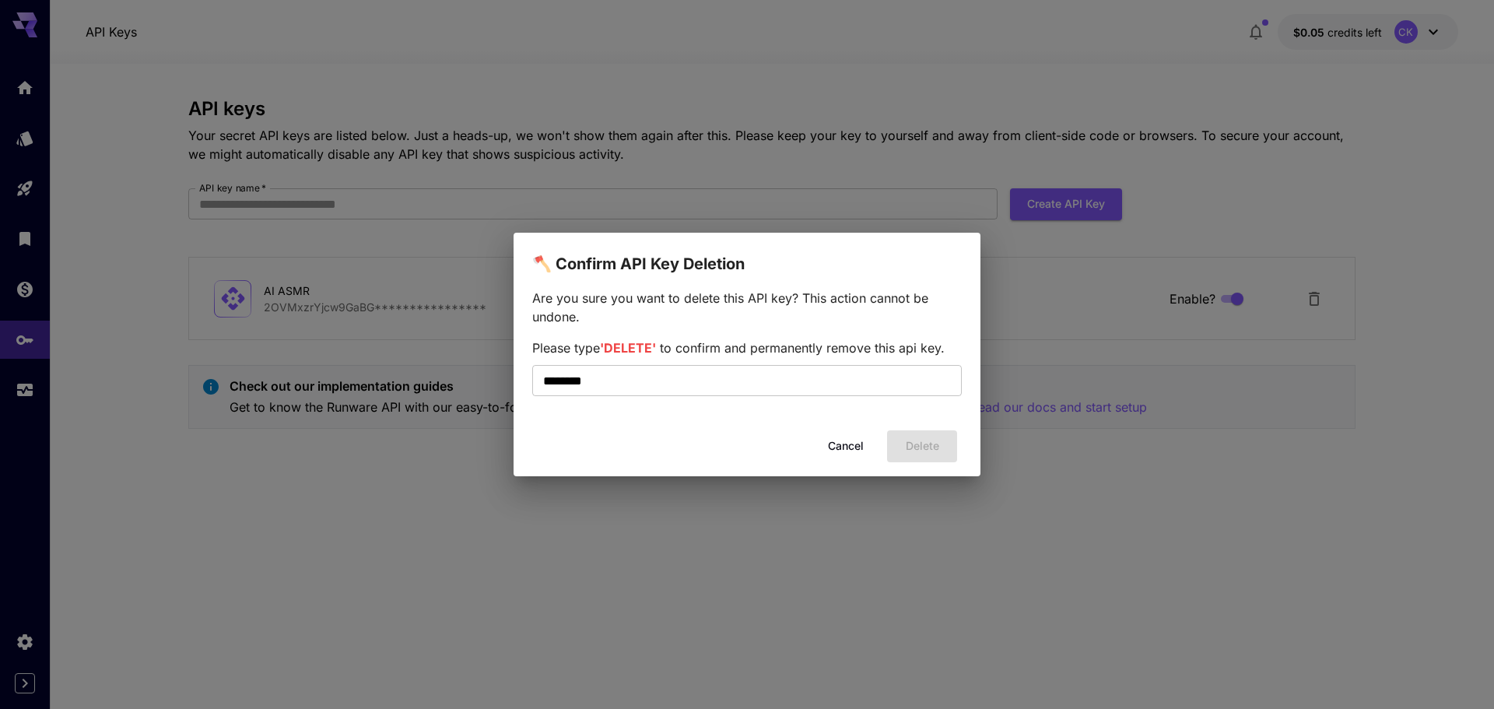
click at [797, 293] on p "Are you sure you want to delete this API key? This action cannot be undone." at bounding box center [747, 307] width 430 height 37
click at [848, 301] on p "Are you sure you want to delete this API key? This action cannot be undone." at bounding box center [747, 307] width 430 height 37
click at [613, 378] on input "********" at bounding box center [747, 380] width 430 height 31
click at [550, 376] on input "*******" at bounding box center [747, 380] width 430 height 31
type input "******"
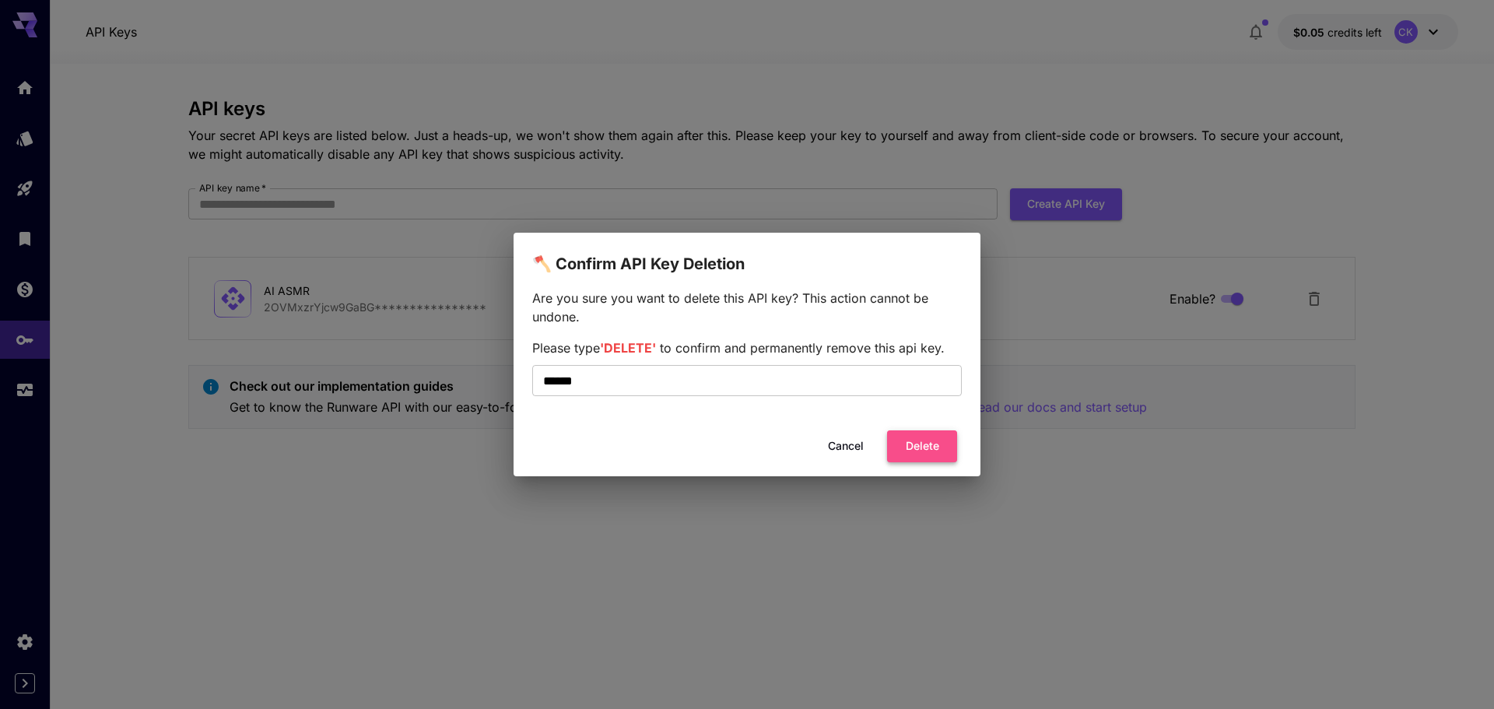
click at [919, 443] on button "Delete" at bounding box center [922, 446] width 70 height 32
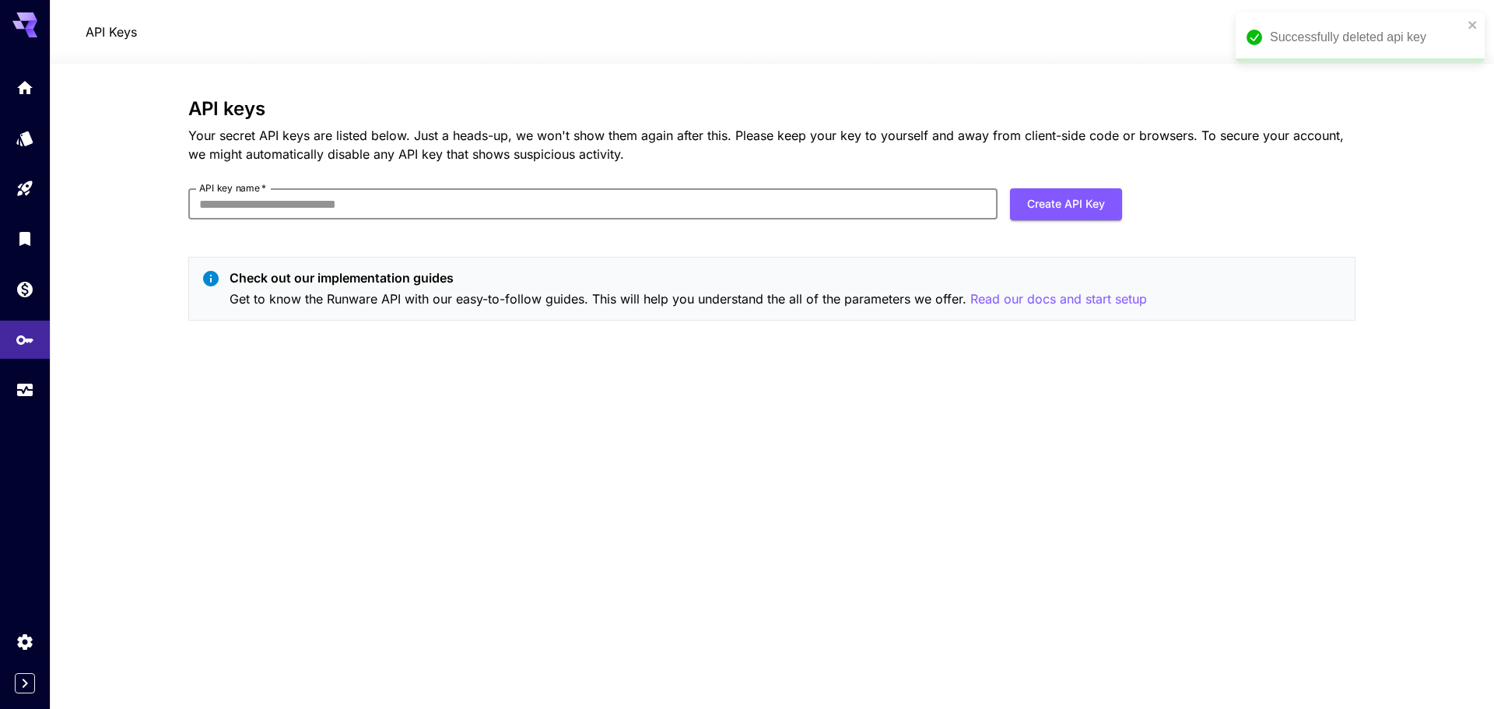
drag, startPoint x: 321, startPoint y: 209, endPoint x: 350, endPoint y: 209, distance: 28.8
click at [321, 209] on input "API key name   *" at bounding box center [592, 203] width 809 height 31
paste input "*******"
type input "*******"
click at [1071, 212] on button "Create API Key" at bounding box center [1066, 204] width 112 height 32
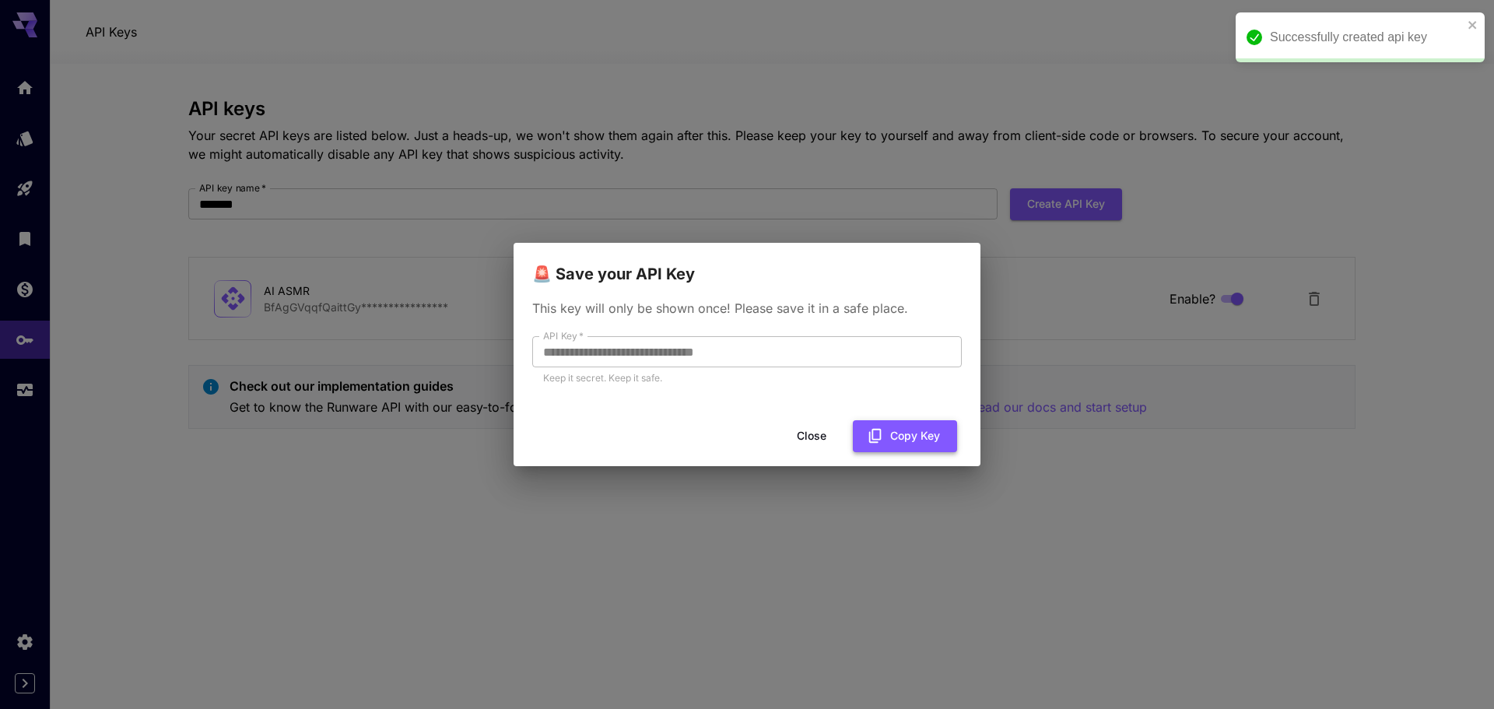
click at [910, 433] on button "Copy Key" at bounding box center [905, 436] width 104 height 32
click at [906, 438] on button "Copy Key" at bounding box center [905, 436] width 104 height 32
click at [827, 438] on button "Close" at bounding box center [824, 436] width 70 height 32
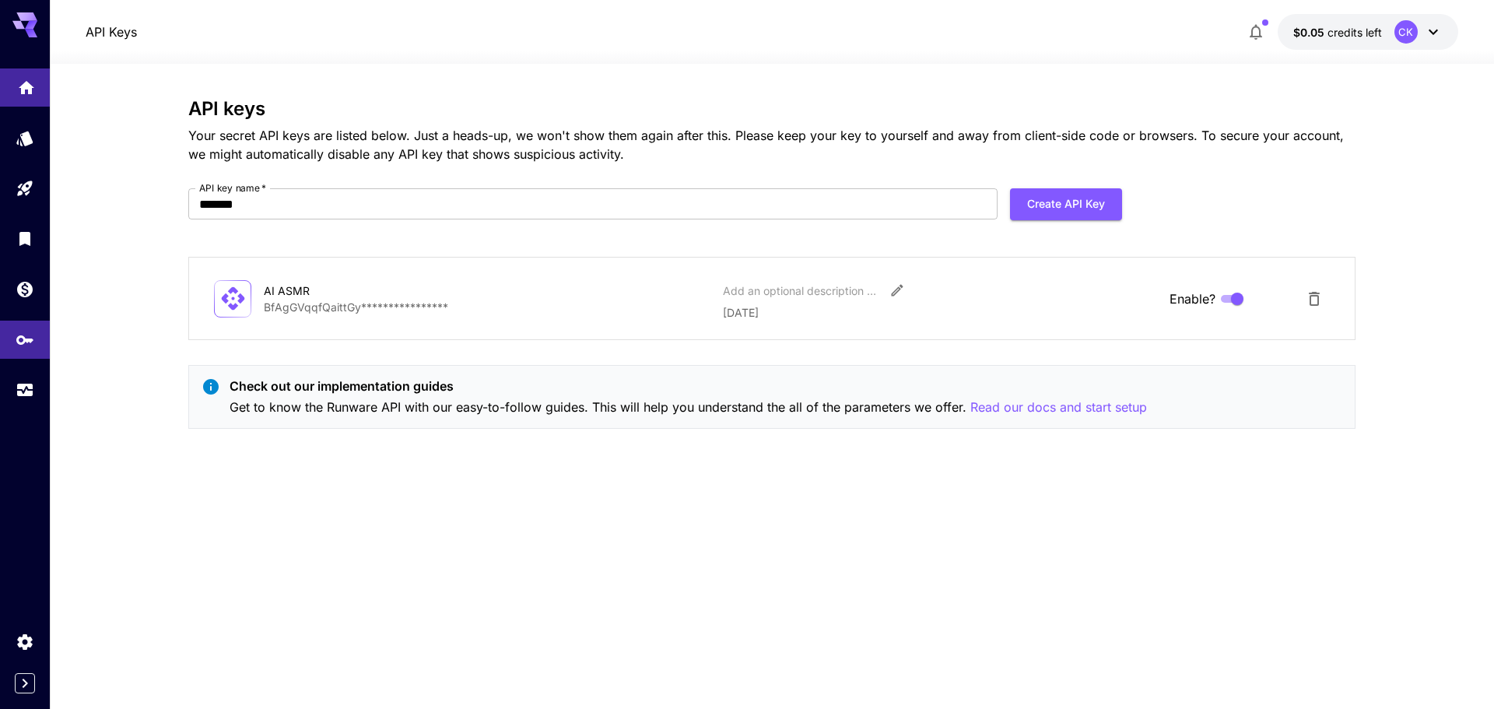
click at [19, 90] on icon "Home" at bounding box center [26, 83] width 19 height 19
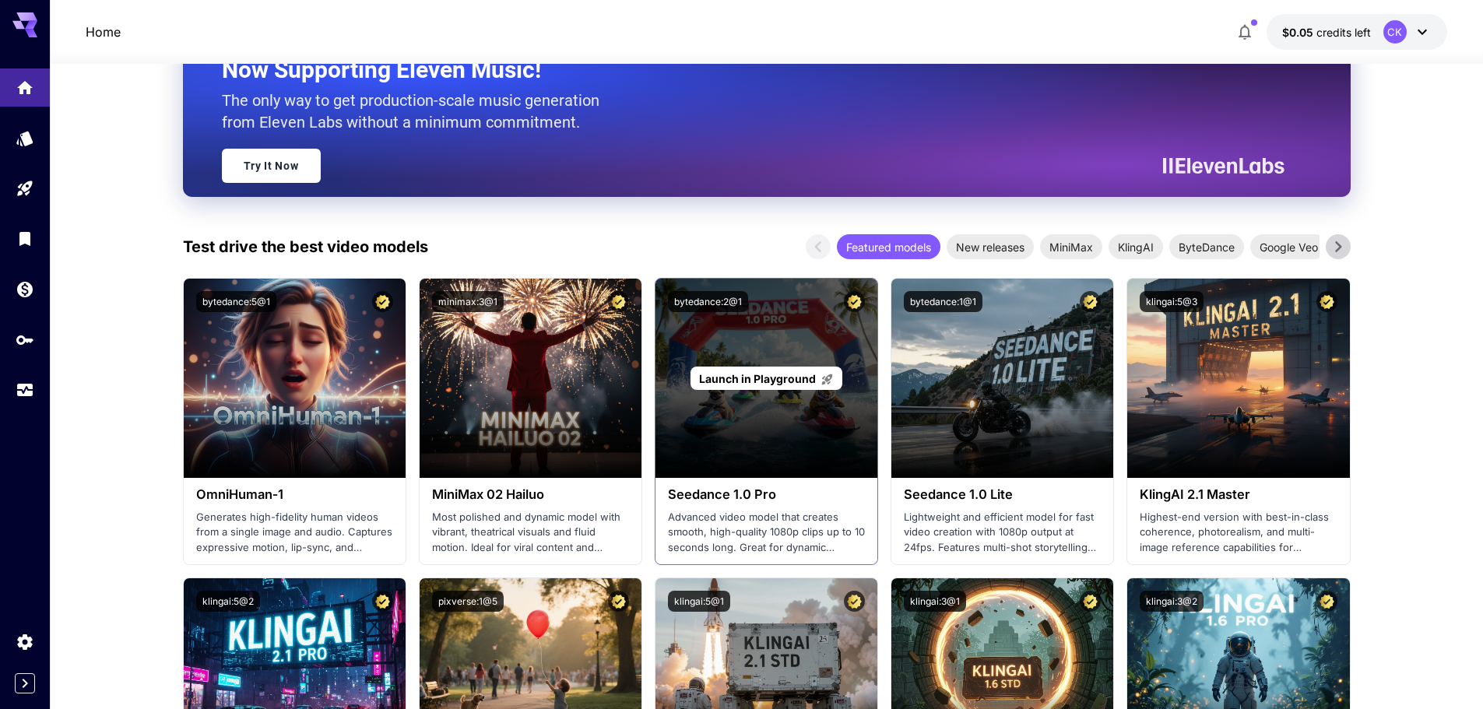
scroll to position [233, 0]
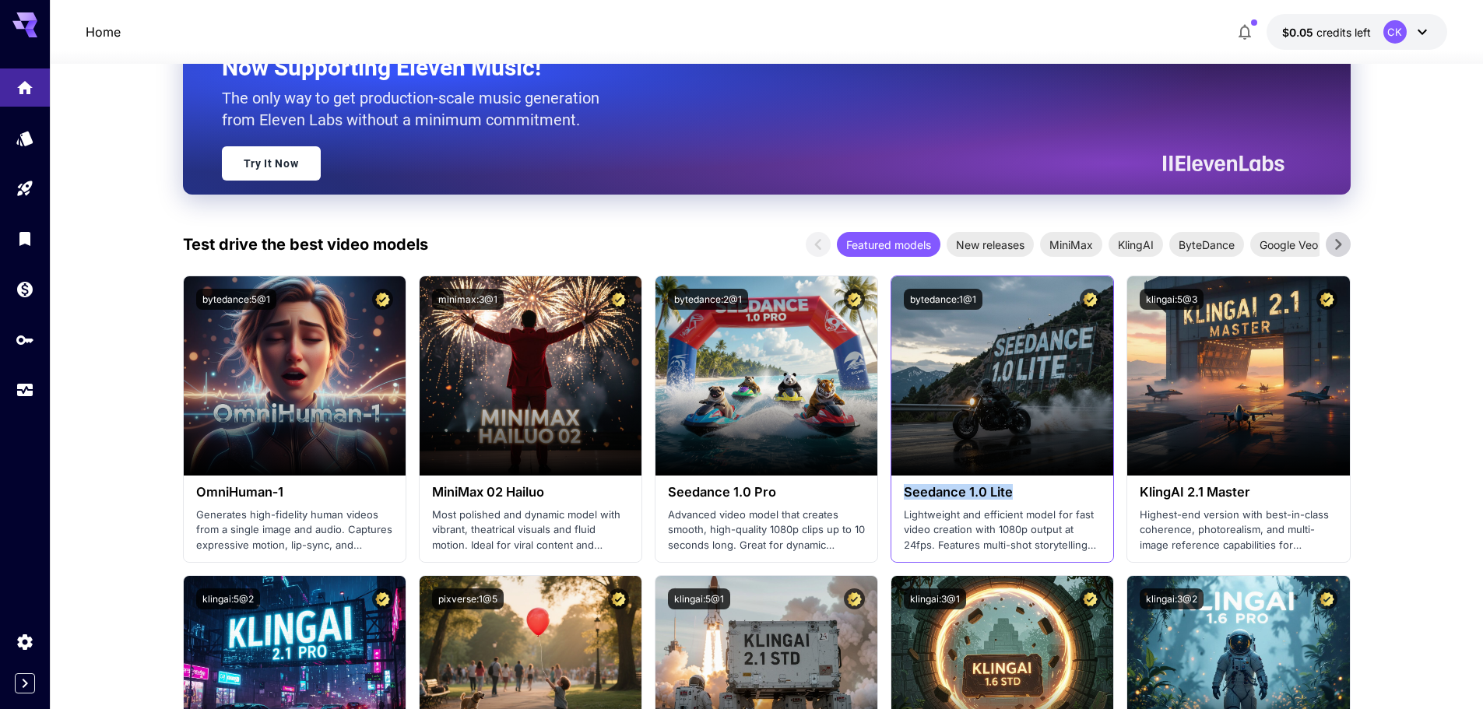
drag, startPoint x: 1018, startPoint y: 494, endPoint x: 908, endPoint y: 498, distance: 110.6
click at [907, 498] on h3 "Seedance 1.0 Lite" at bounding box center [1002, 492] width 197 height 15
copy h3 "Seedance 1.0 Lite"
click at [26, 339] on icon "API Keys" at bounding box center [26, 334] width 17 height 9
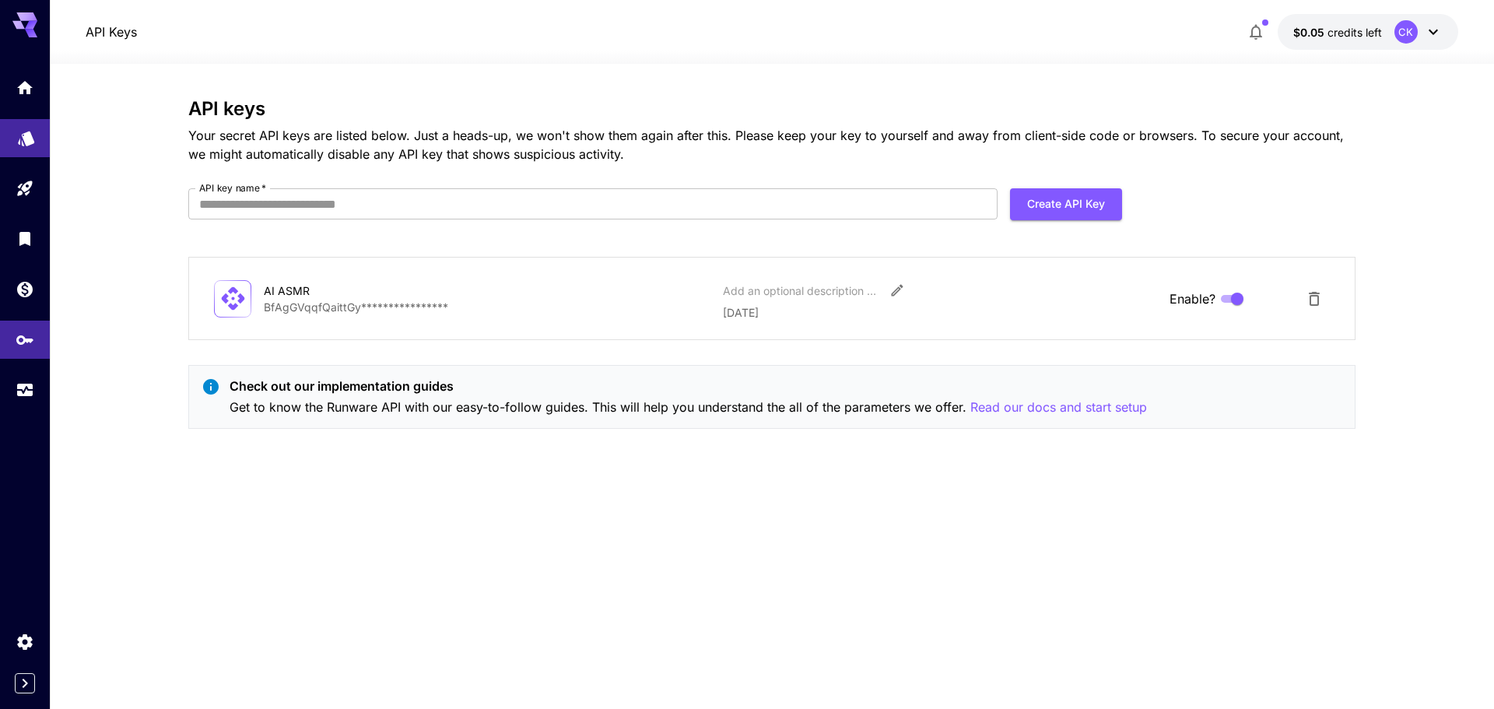
click at [28, 144] on link at bounding box center [25, 138] width 50 height 38
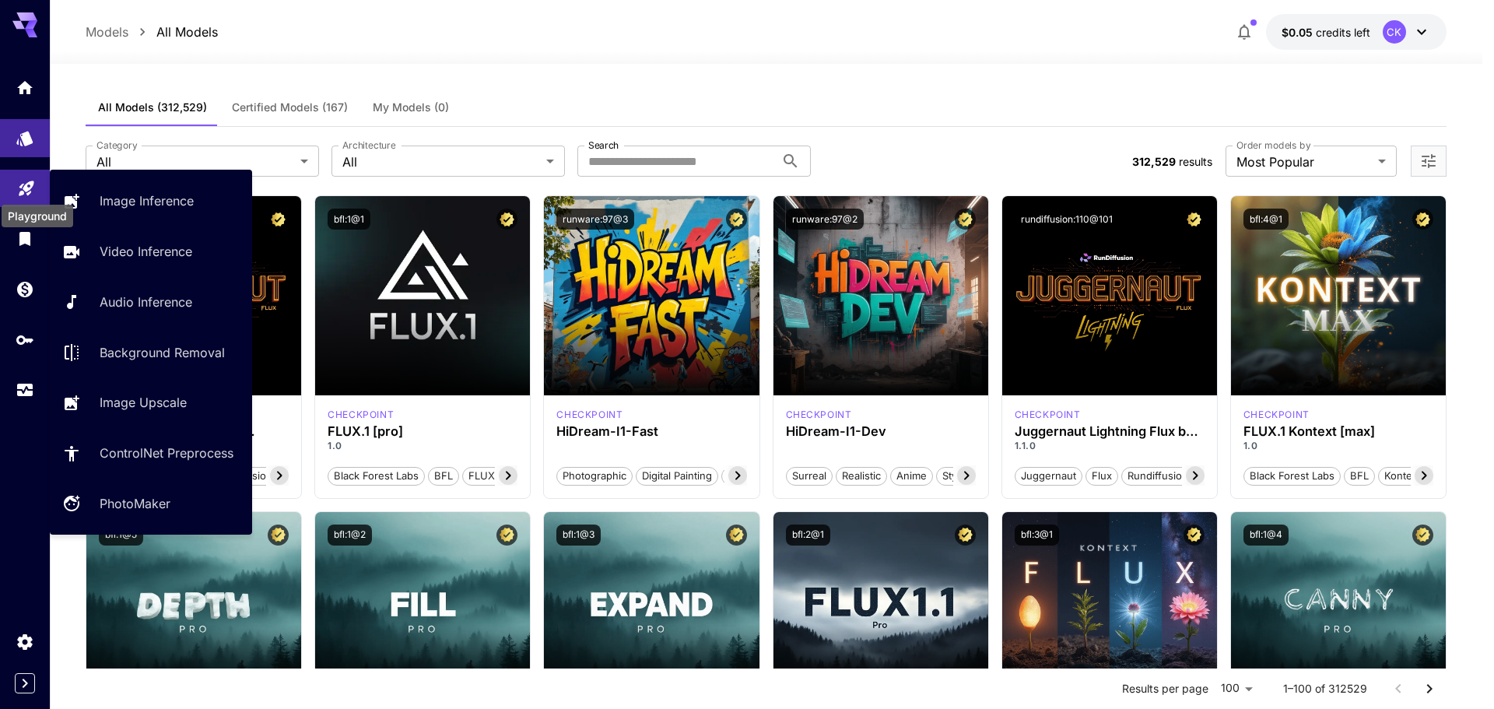
click at [25, 188] on icon "Playground" at bounding box center [26, 184] width 19 height 19
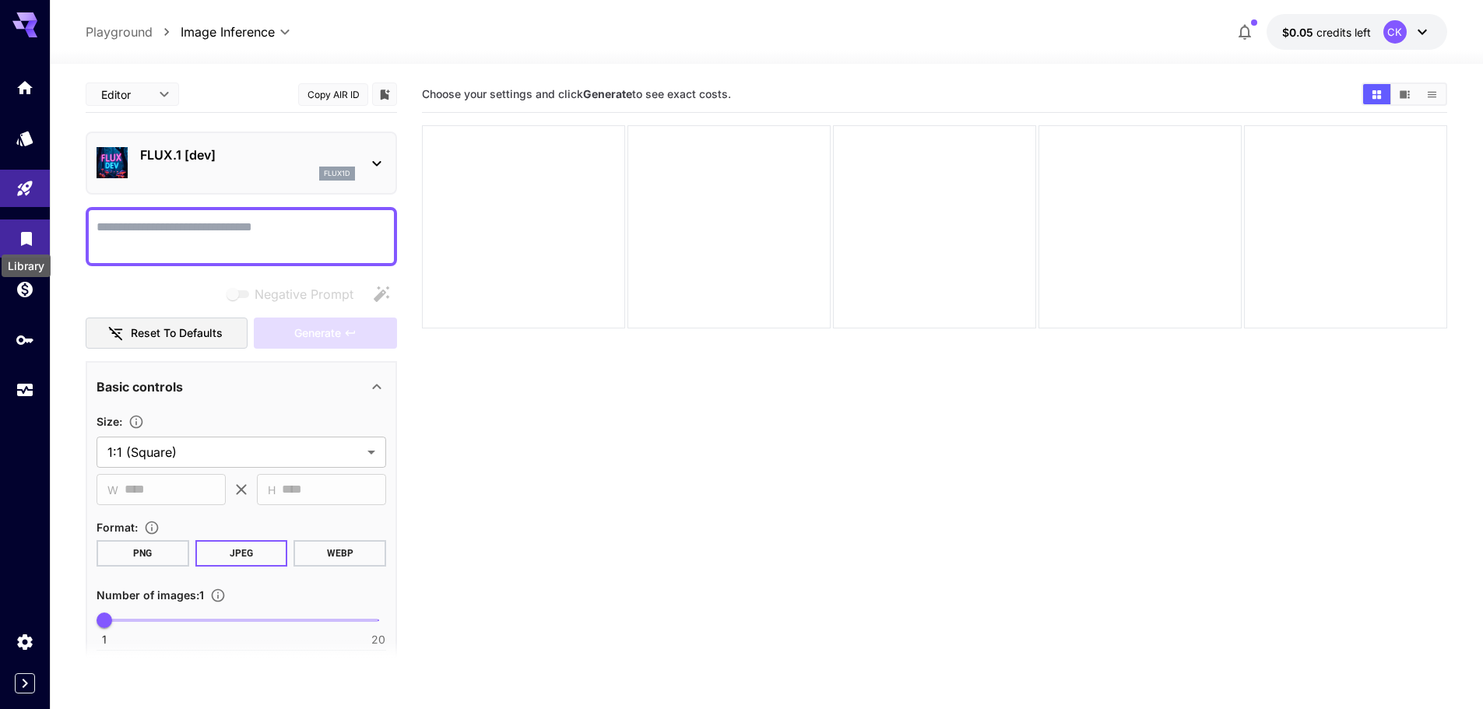
click at [23, 232] on icon "Library" at bounding box center [26, 234] width 11 height 14
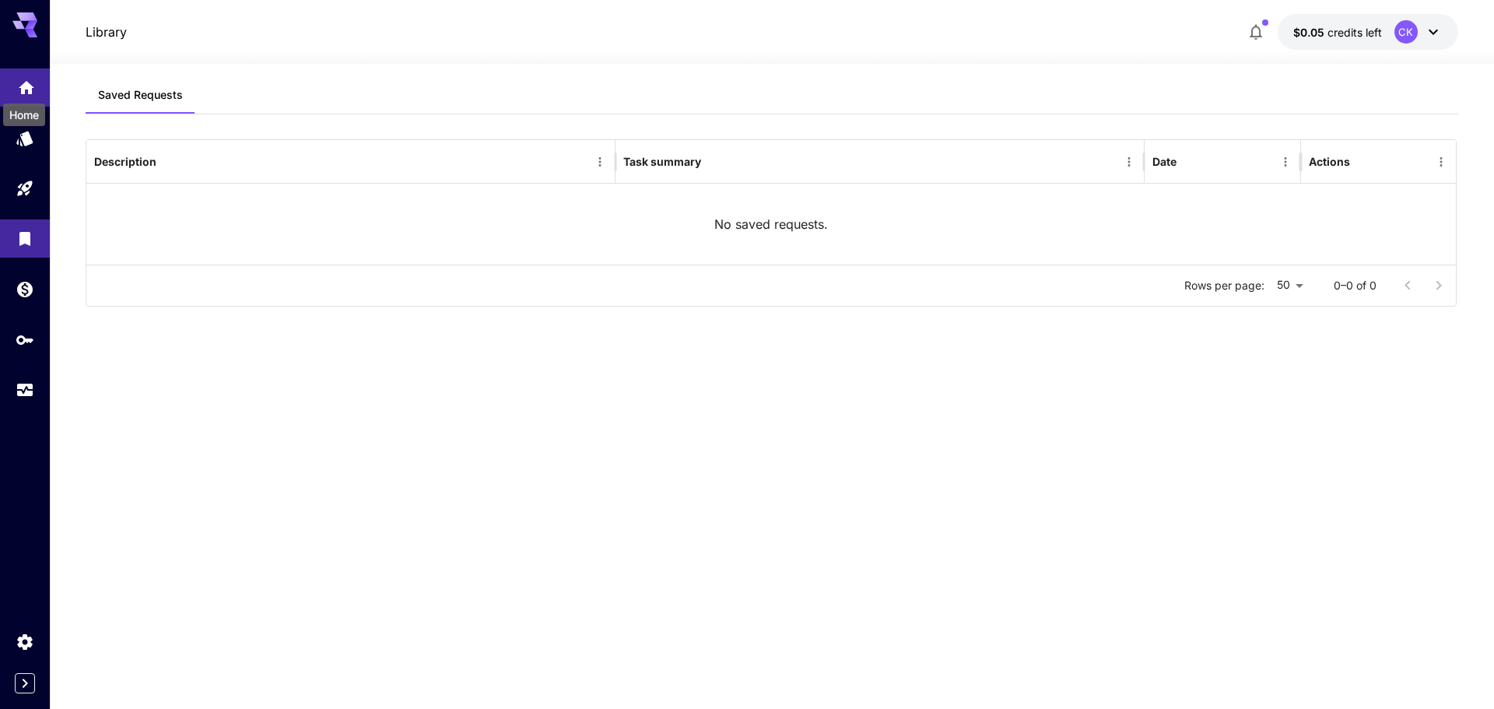
click at [28, 86] on icon "Home" at bounding box center [27, 82] width 16 height 13
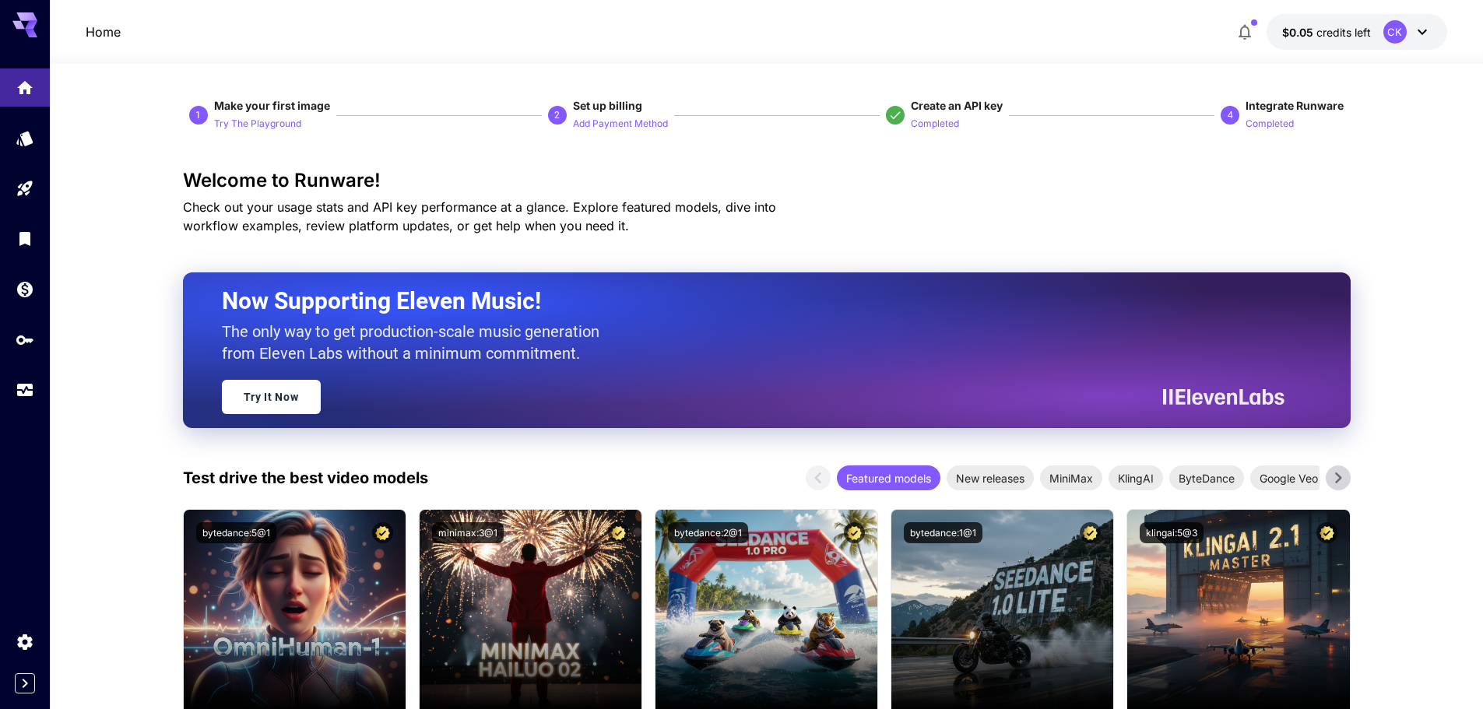
click at [194, 116] on div "1" at bounding box center [198, 115] width 19 height 19
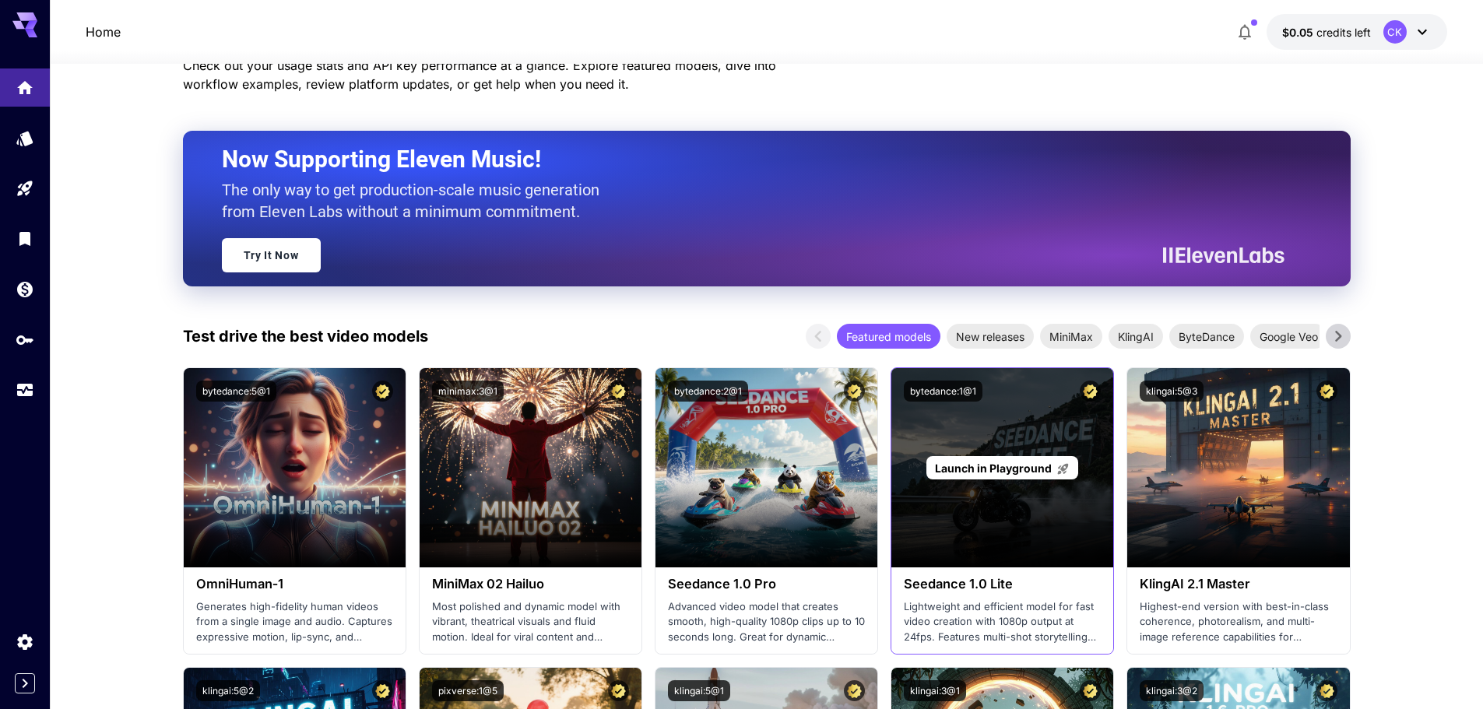
scroll to position [156, 0]
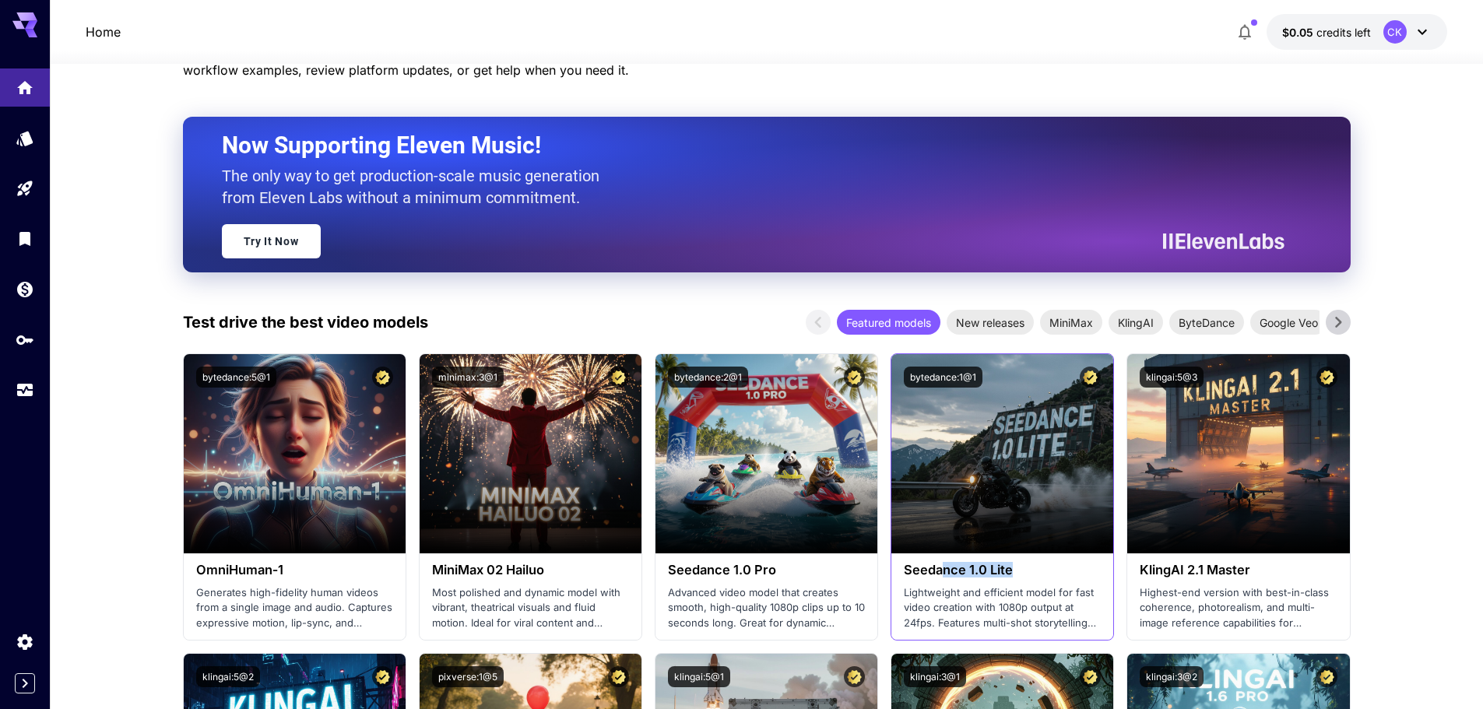
drag, startPoint x: 1010, startPoint y: 570, endPoint x: 944, endPoint y: 571, distance: 66.2
click at [944, 571] on h3 "Seedance 1.0 Lite" at bounding box center [1002, 570] width 197 height 15
